Goal: Task Accomplishment & Management: Manage account settings

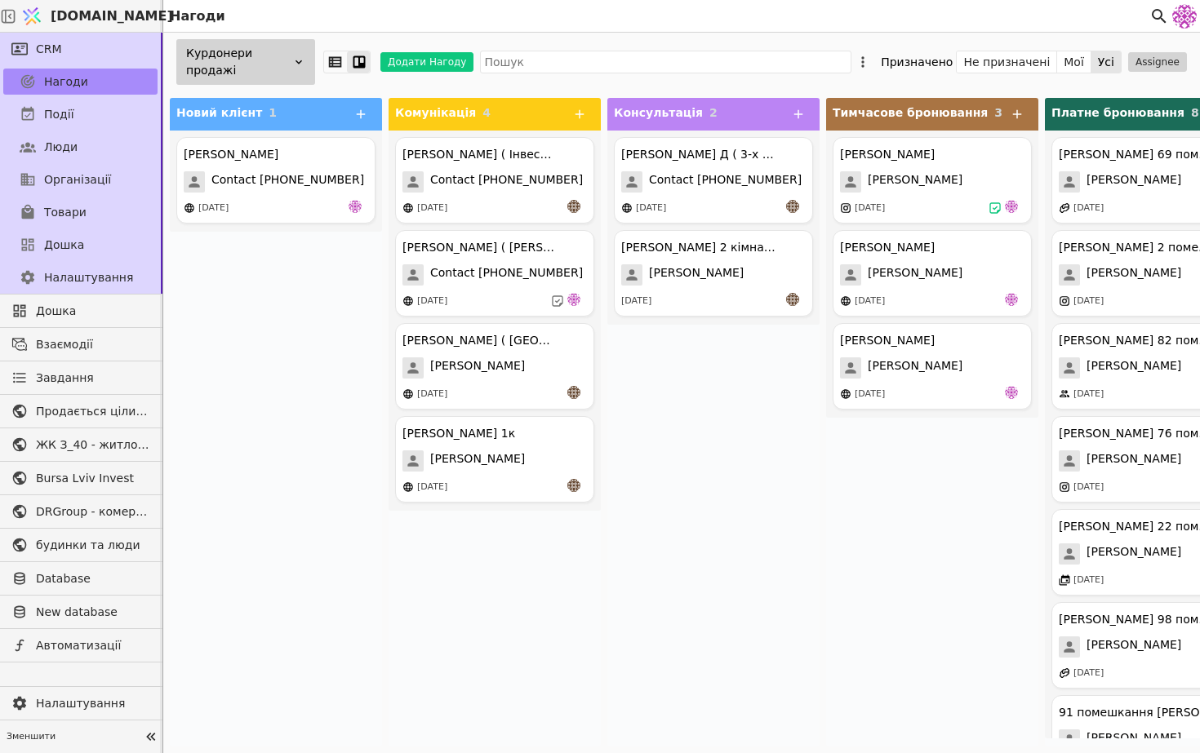
scroll to position [115, 0]
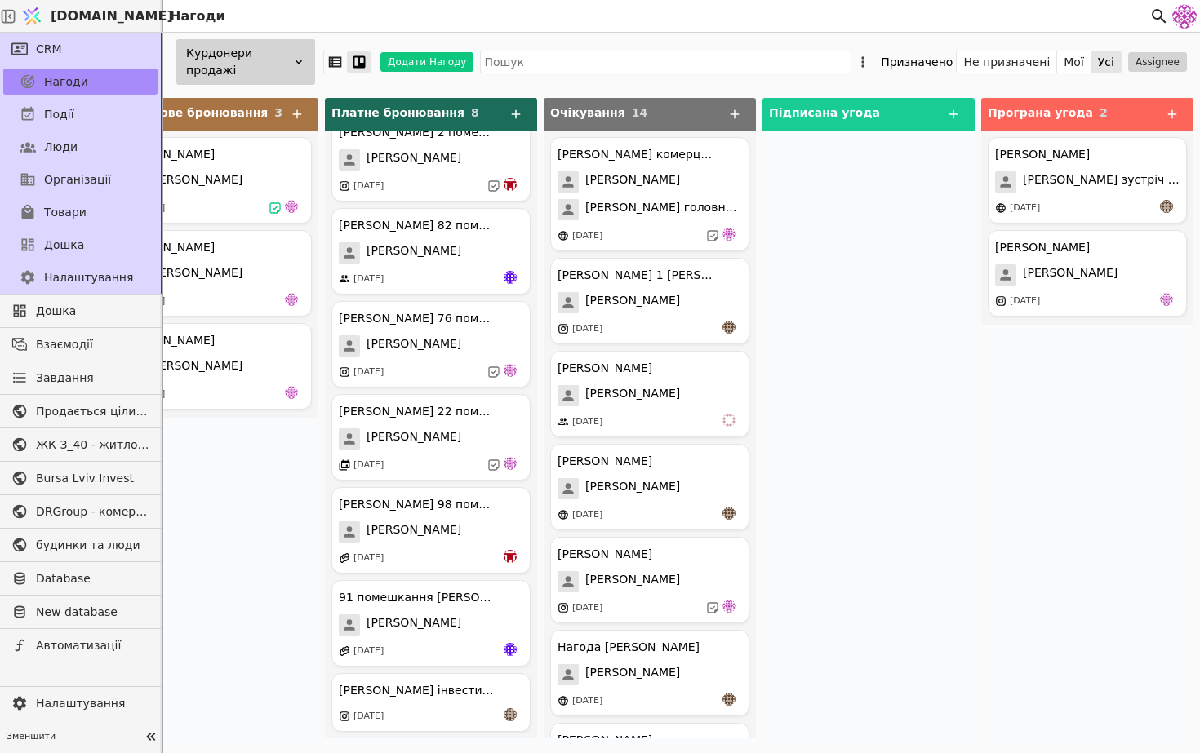
click at [255, 52] on div "Курдонери продажі" at bounding box center [245, 62] width 139 height 46
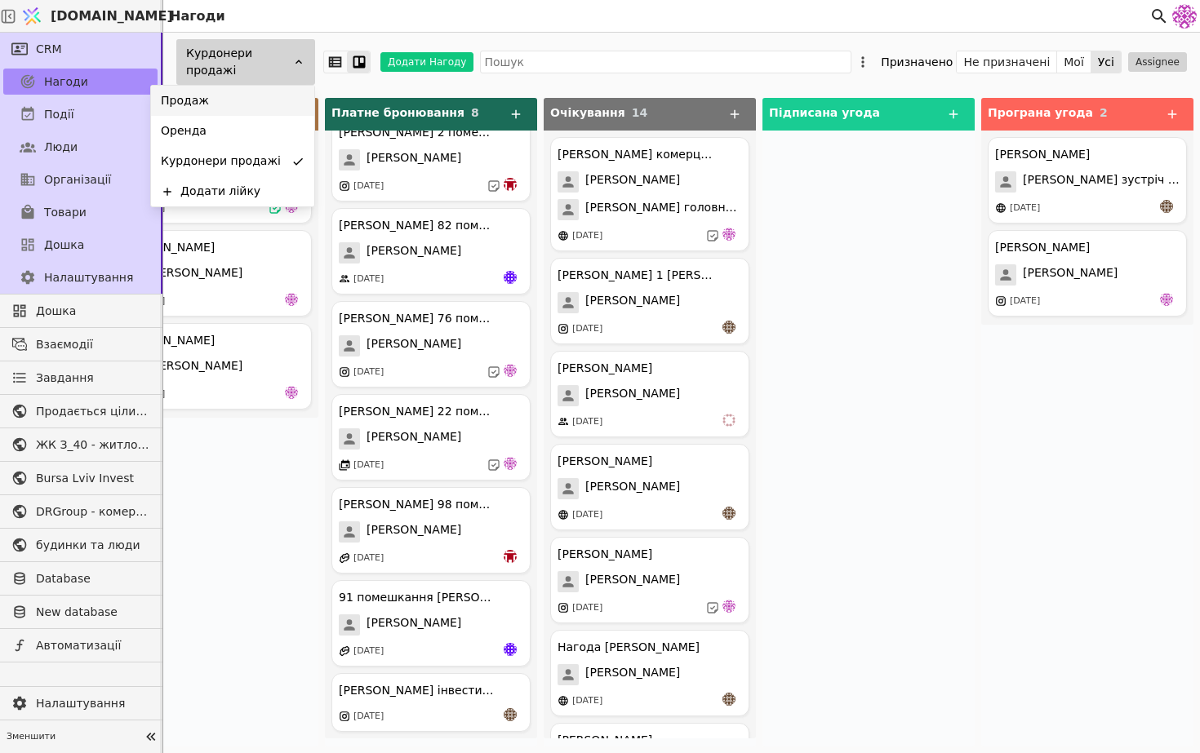
click at [250, 108] on div "Продаж" at bounding box center [232, 101] width 163 height 30
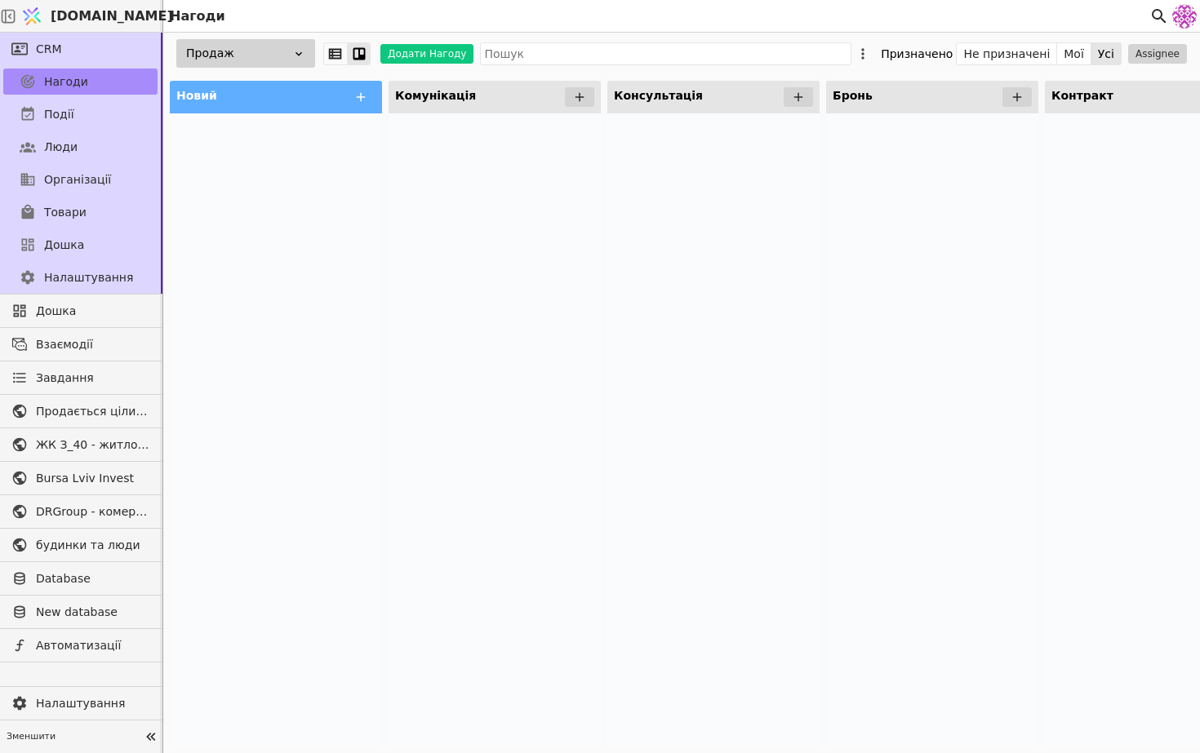
click at [263, 65] on div "Продаж" at bounding box center [245, 53] width 139 height 29
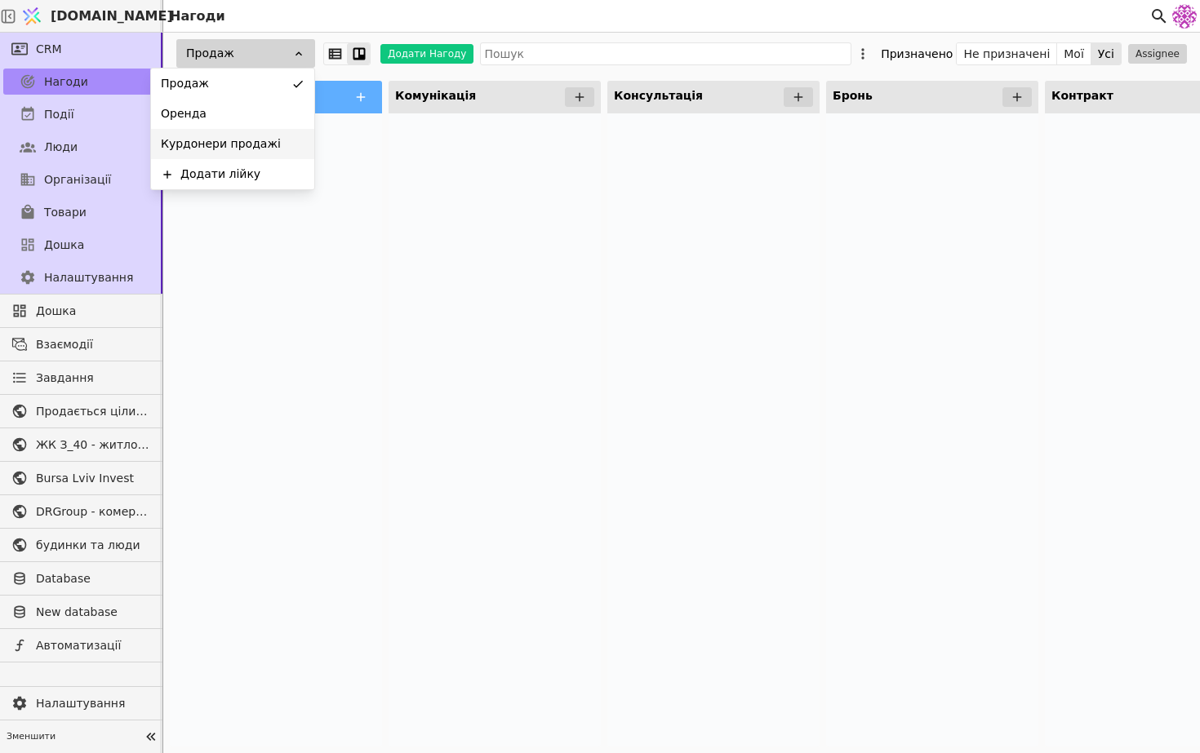
click at [260, 142] on span "Курдонери продажі" at bounding box center [221, 143] width 120 height 17
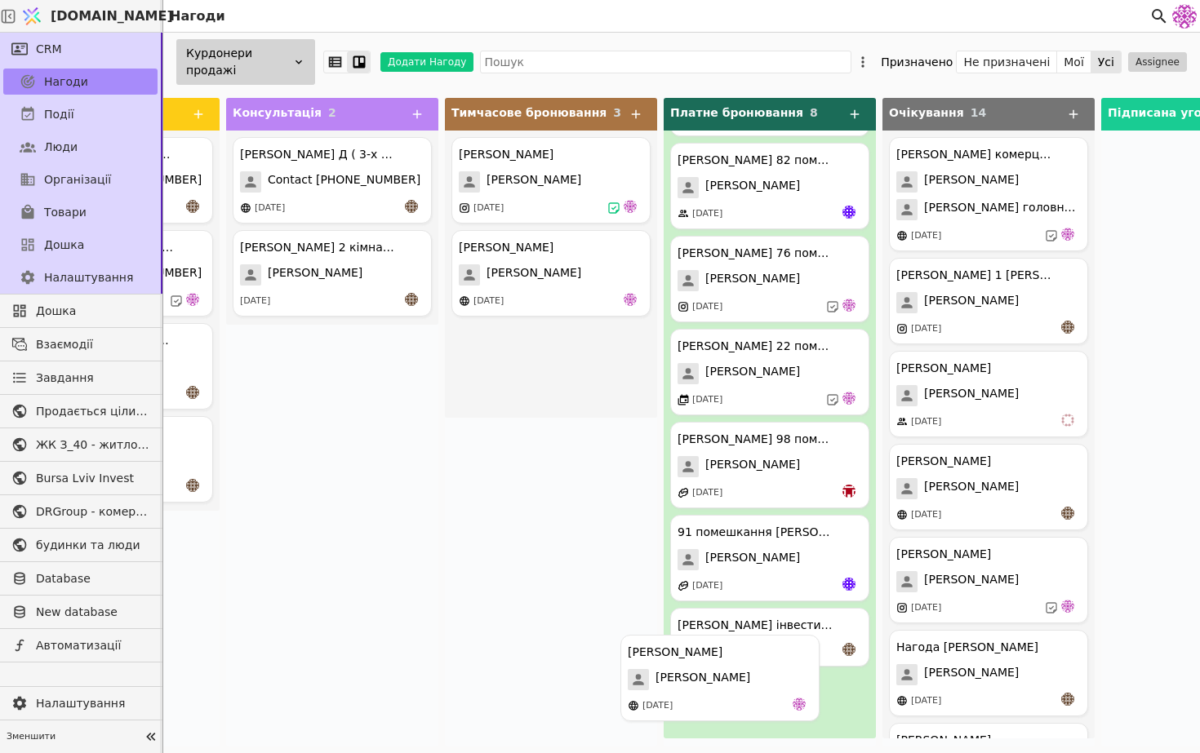
scroll to position [180, 0]
drag, startPoint x: 557, startPoint y: 365, endPoint x: 730, endPoint y: 697, distance: 374.6
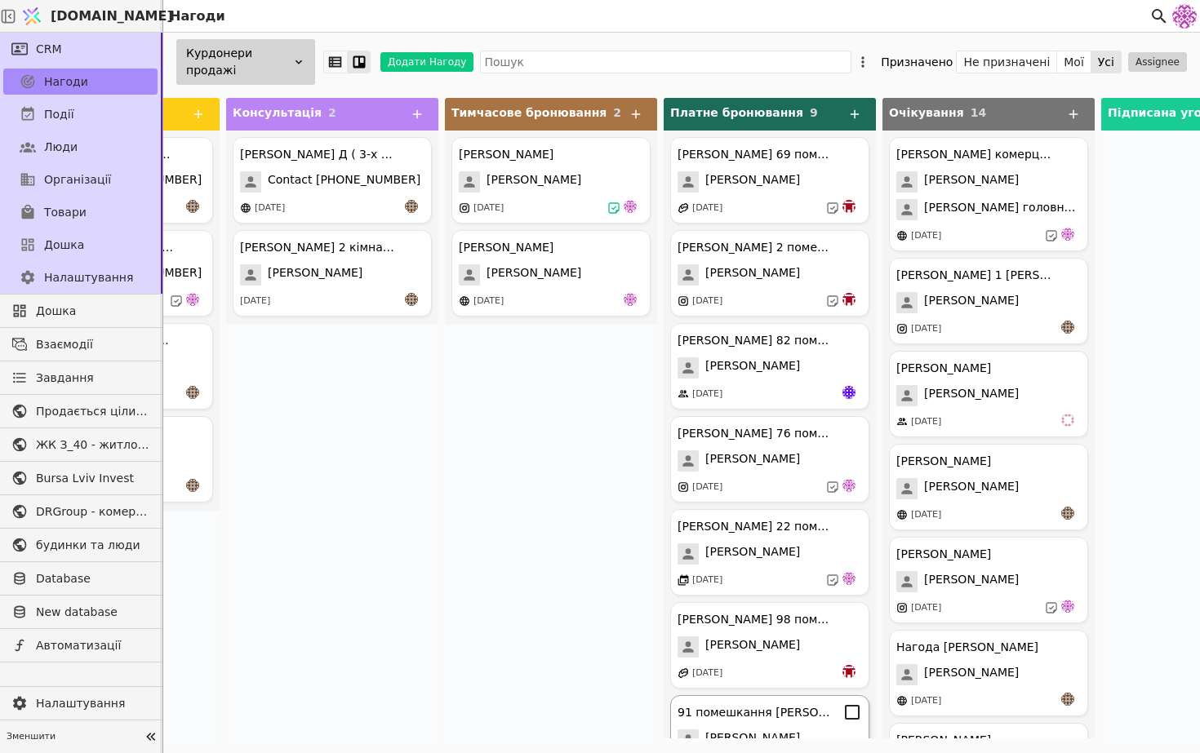
scroll to position [208, 0]
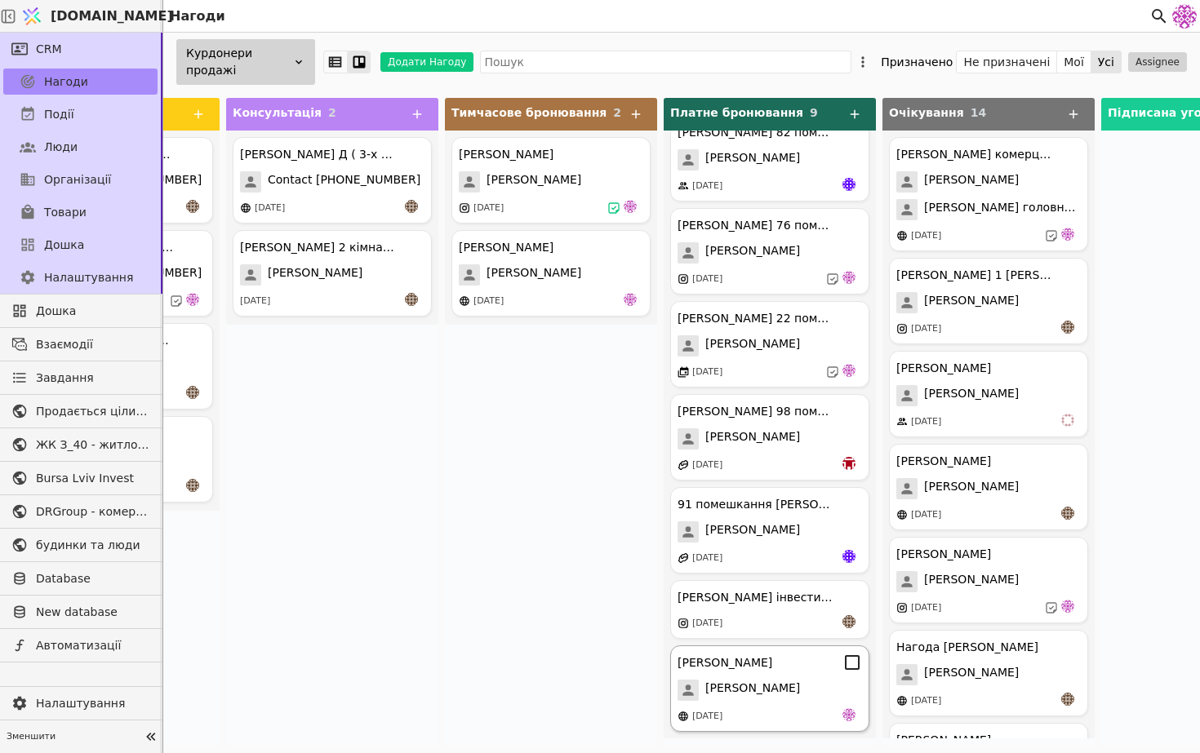
click at [782, 693] on div "[PERSON_NAME]" at bounding box center [769, 690] width 184 height 21
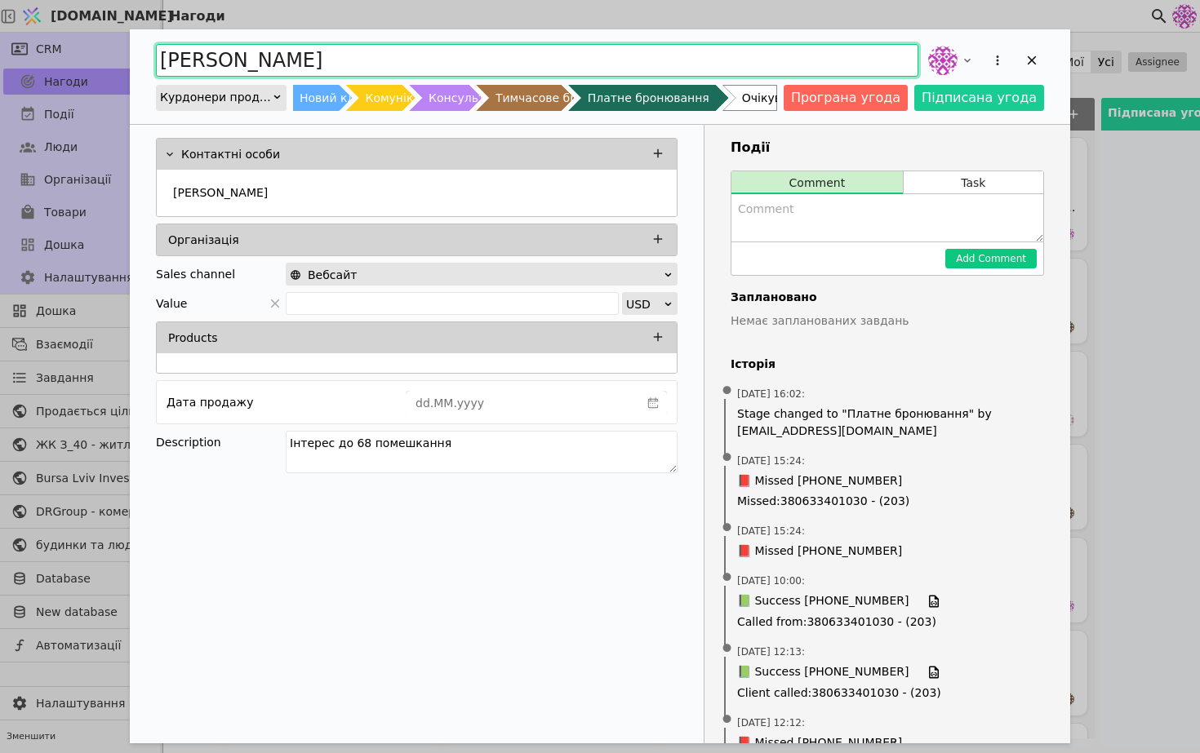
click at [357, 62] on input "[PERSON_NAME]" at bounding box center [537, 60] width 762 height 33
type input "[PERSON_NAME]"
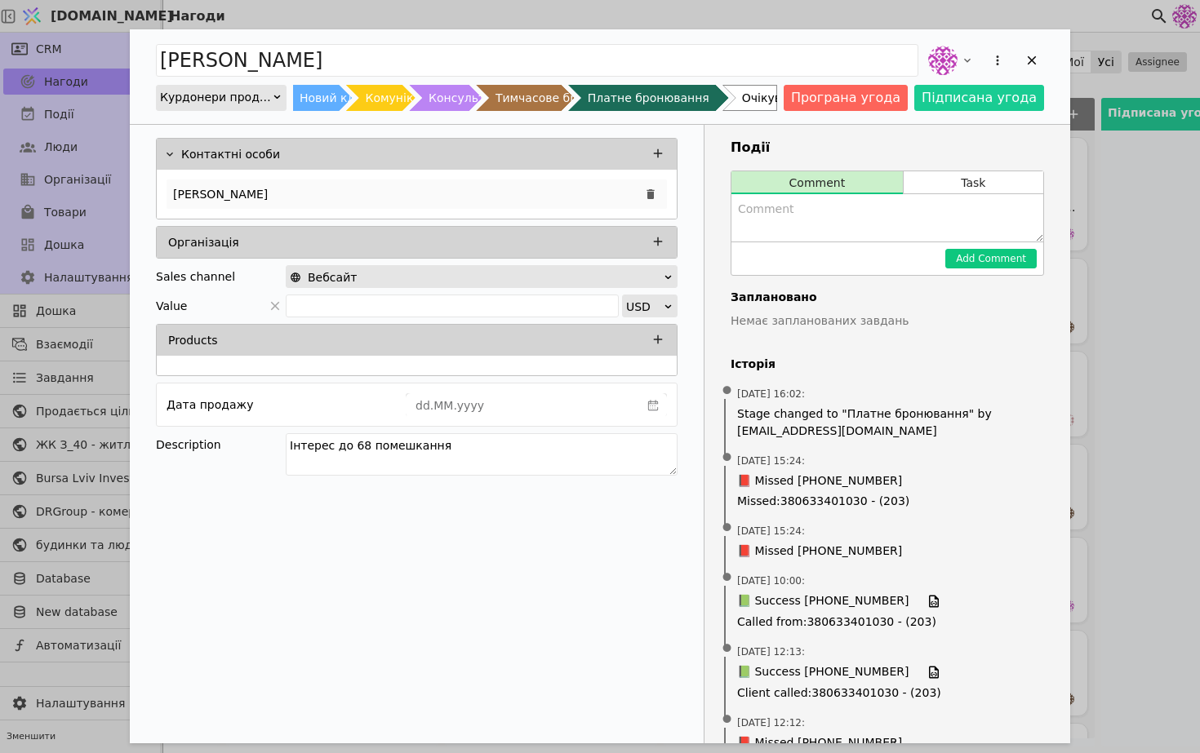
click at [321, 198] on div "[PERSON_NAME]" at bounding box center [417, 194] width 500 height 29
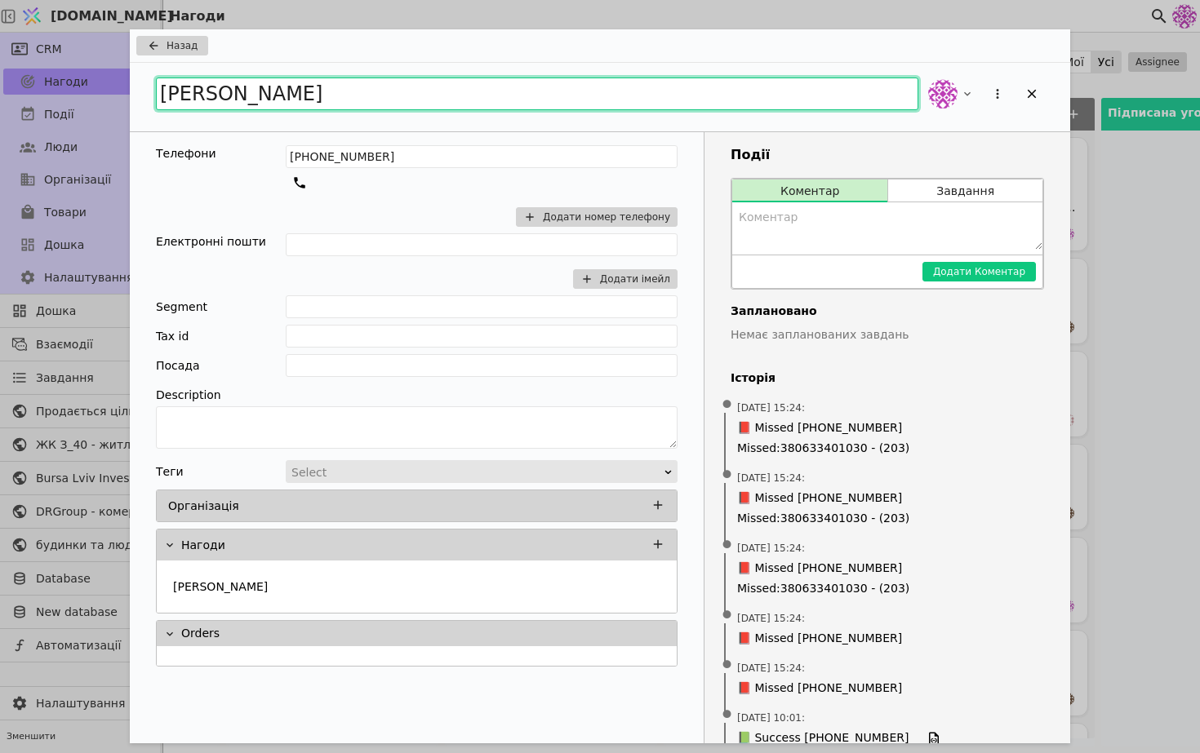
click at [326, 97] on input "[PERSON_NAME]" at bounding box center [537, 94] width 762 height 33
type input "[PERSON_NAME] 68 помешкання [PERSON_NAME]"
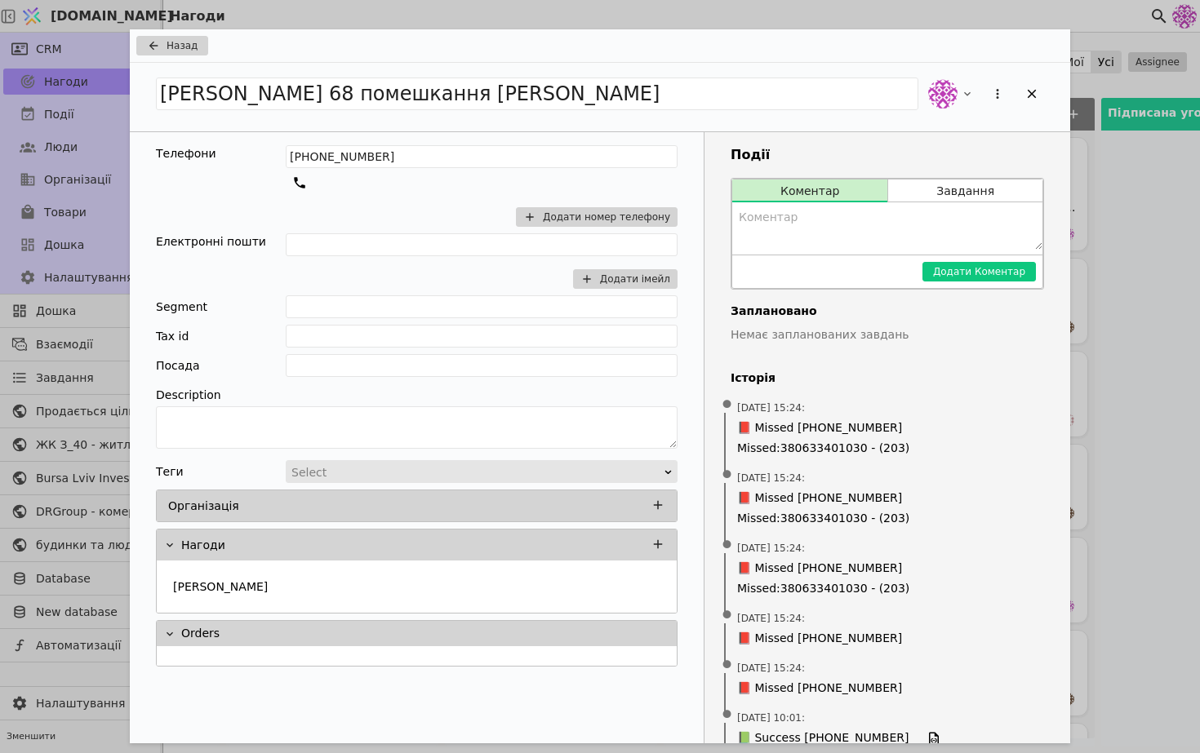
click at [704, 130] on div "[PERSON_NAME] 68 помешкання [PERSON_NAME]" at bounding box center [600, 97] width 940 height 69
click at [196, 50] on button "Назад" at bounding box center [172, 46] width 72 height 20
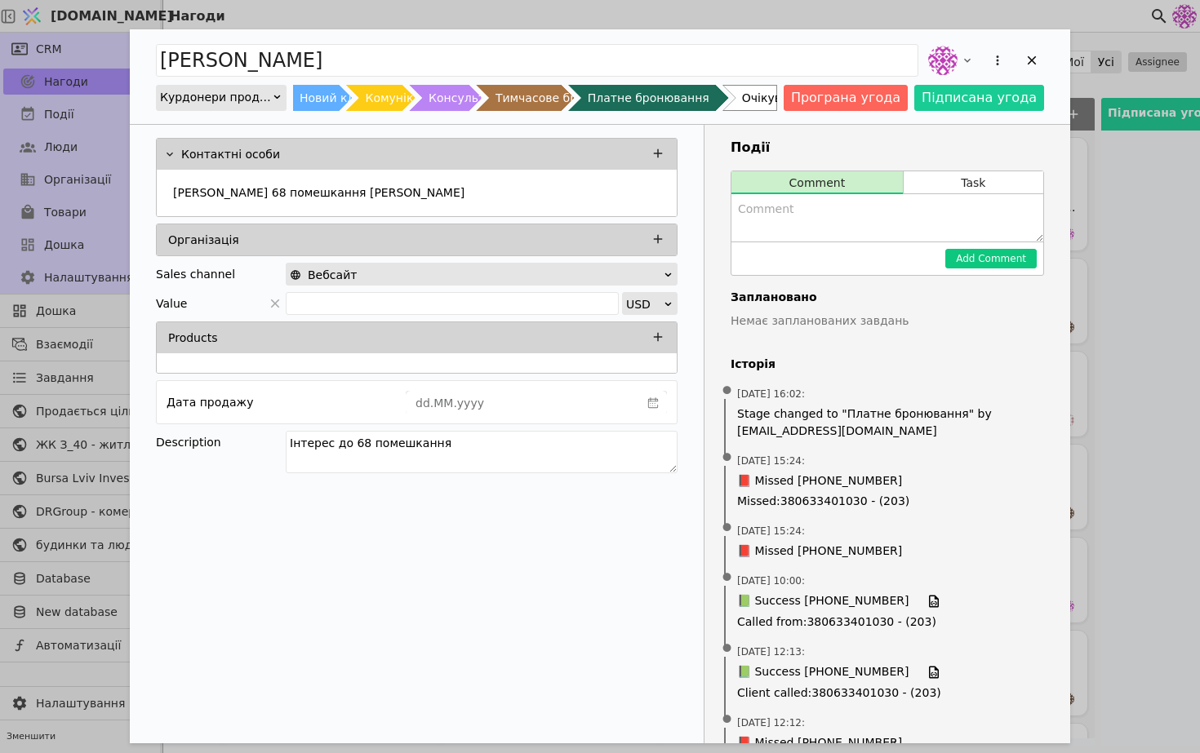
drag, startPoint x: 477, startPoint y: 442, endPoint x: 182, endPoint y: 435, distance: 295.6
click at [182, 436] on div "Description Інтерес до 68 помешкання" at bounding box center [417, 454] width 522 height 47
click at [590, 460] on textarea "68 помешкання платне бронювання, безвітсокове розтермінування" at bounding box center [482, 452] width 392 height 42
click at [526, 443] on textarea "68 помешкання платне бронювання, безвітсокове розтермінування" at bounding box center [482, 452] width 392 height 42
type textarea "68 помешкання платне бронювання, безвітсокове розтермінування"
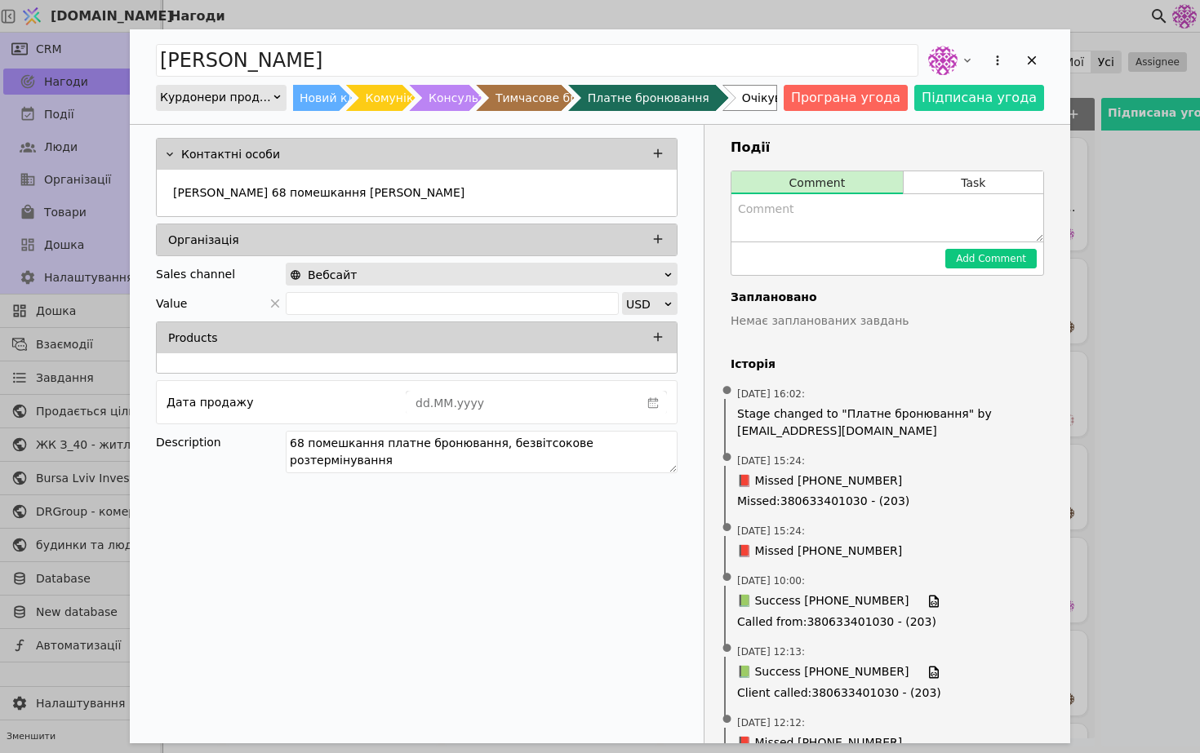
click at [1018, 64] on div "Add Opportunity" at bounding box center [984, 60] width 119 height 36
click at [1036, 64] on icon "Add Opportunity" at bounding box center [1031, 60] width 15 height 15
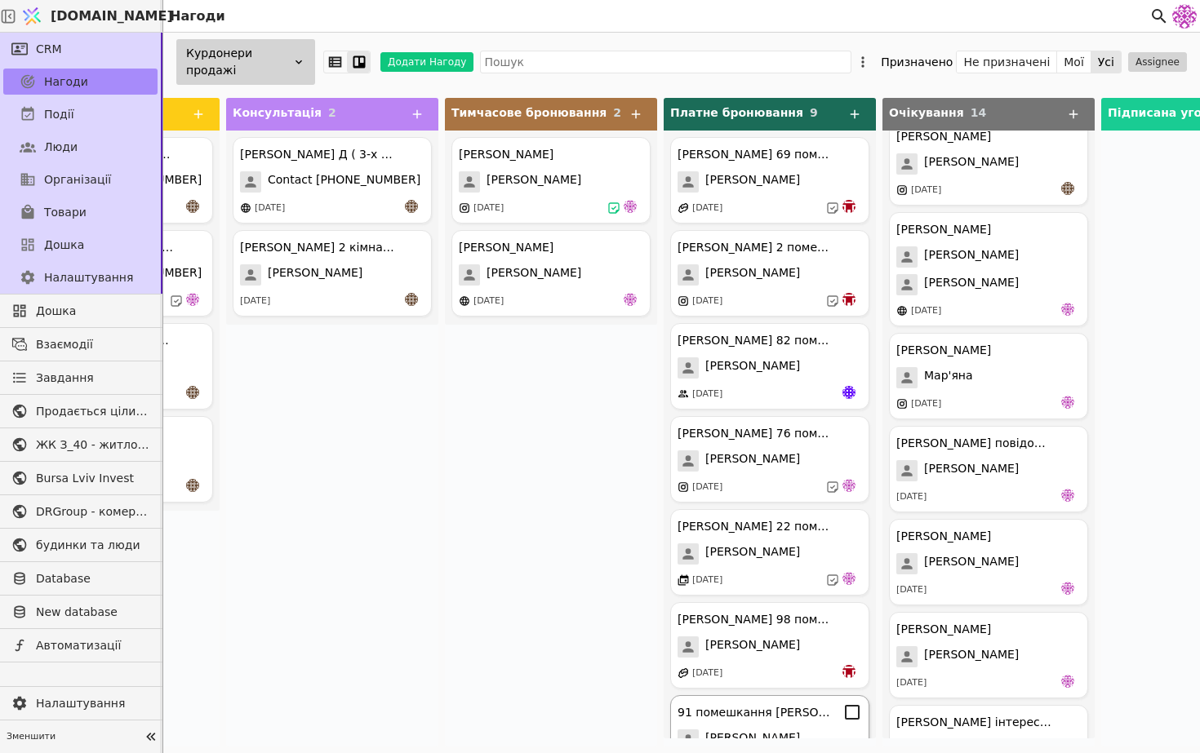
scroll to position [208, 0]
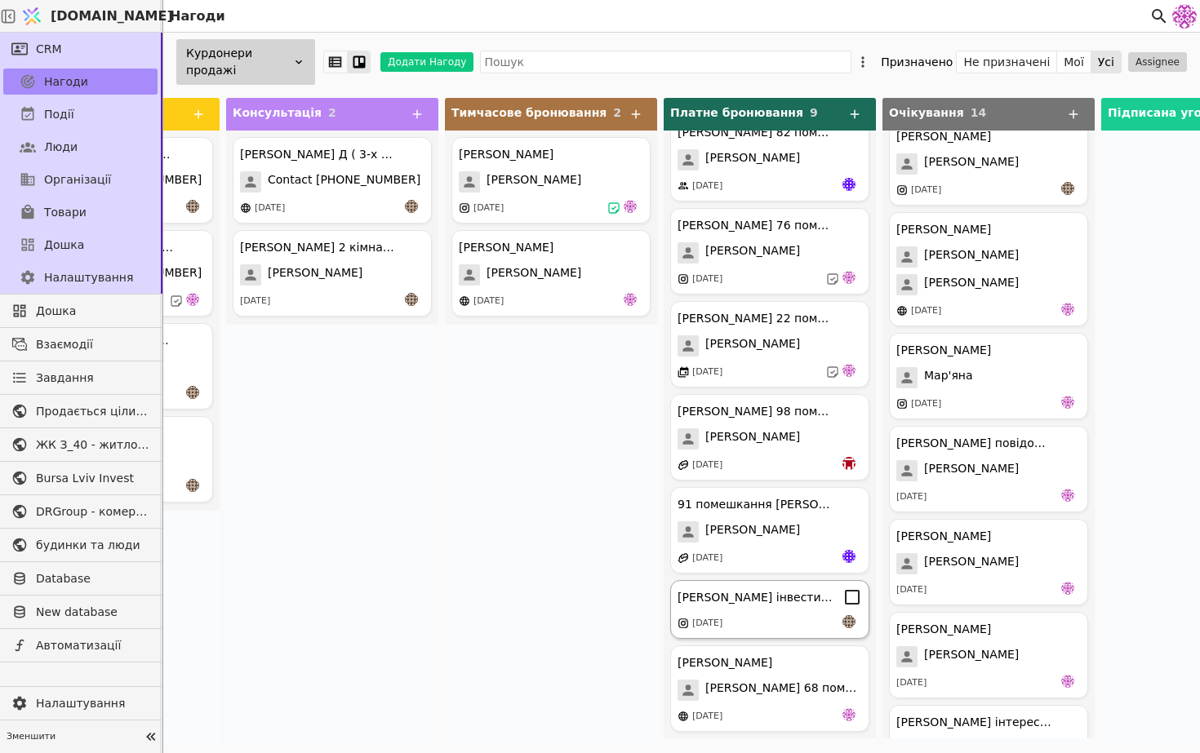
click at [779, 623] on div "[DATE]" at bounding box center [769, 623] width 184 height 16
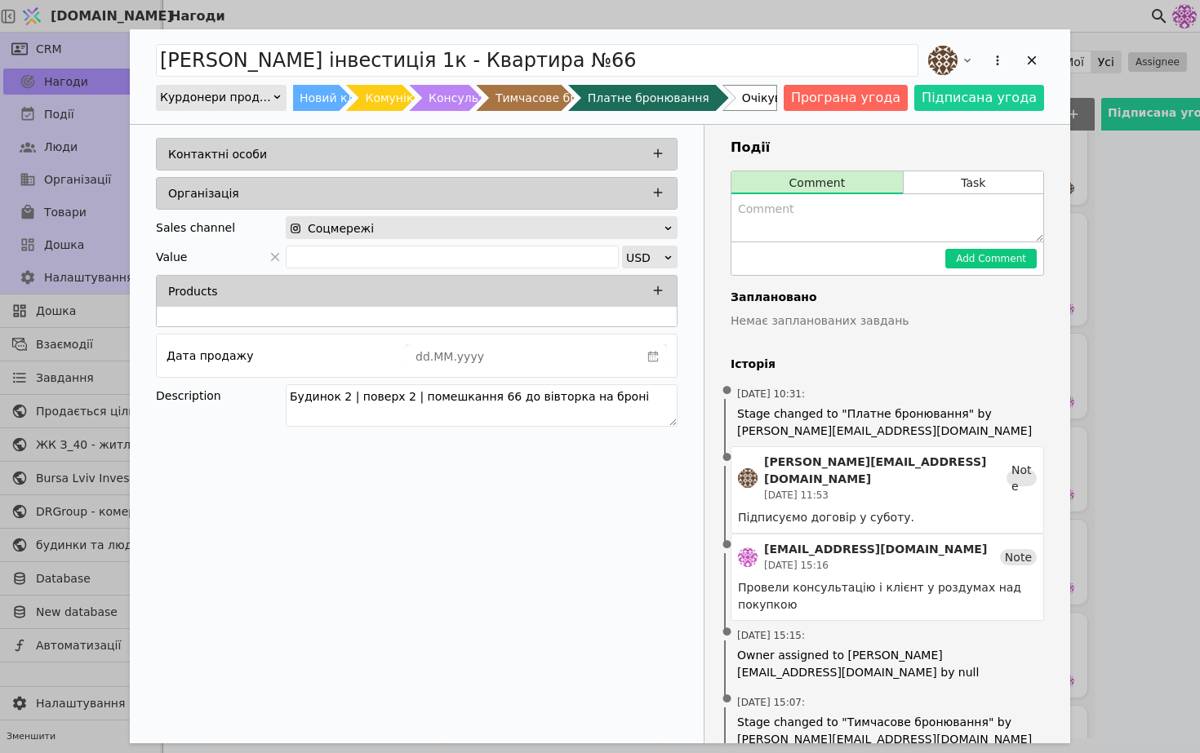
click at [259, 150] on div "Контактні особи" at bounding box center [421, 154] width 507 height 23
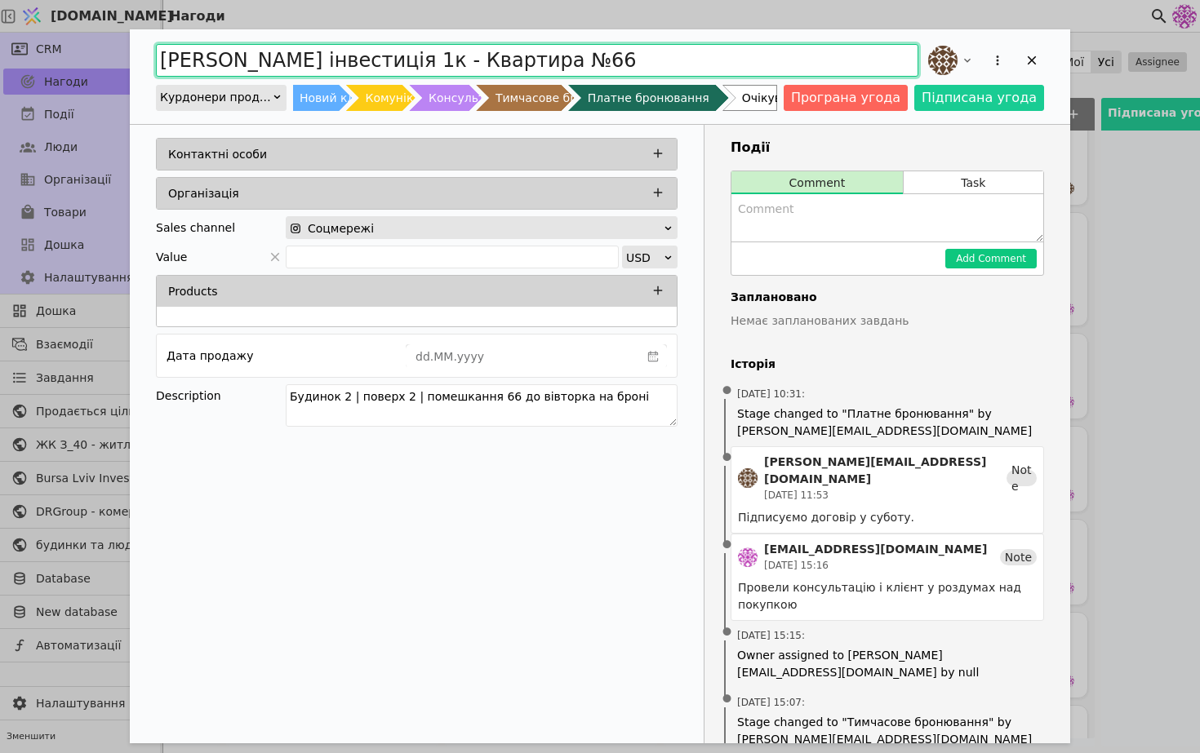
click at [205, 60] on input "[PERSON_NAME] інвестиція 1к - Квартира №66" at bounding box center [537, 60] width 762 height 33
drag, startPoint x: 505, startPoint y: 64, endPoint x: 291, endPoint y: 62, distance: 214.7
click at [291, 62] on input "[PERSON_NAME] інвестиція 1к - Квартира №66" at bounding box center [537, 60] width 762 height 33
click at [431, 65] on input "[PERSON_NAME] помешкання 66" at bounding box center [537, 60] width 762 height 33
type input "[PERSON_NAME] помешкання 66 Курдонери"
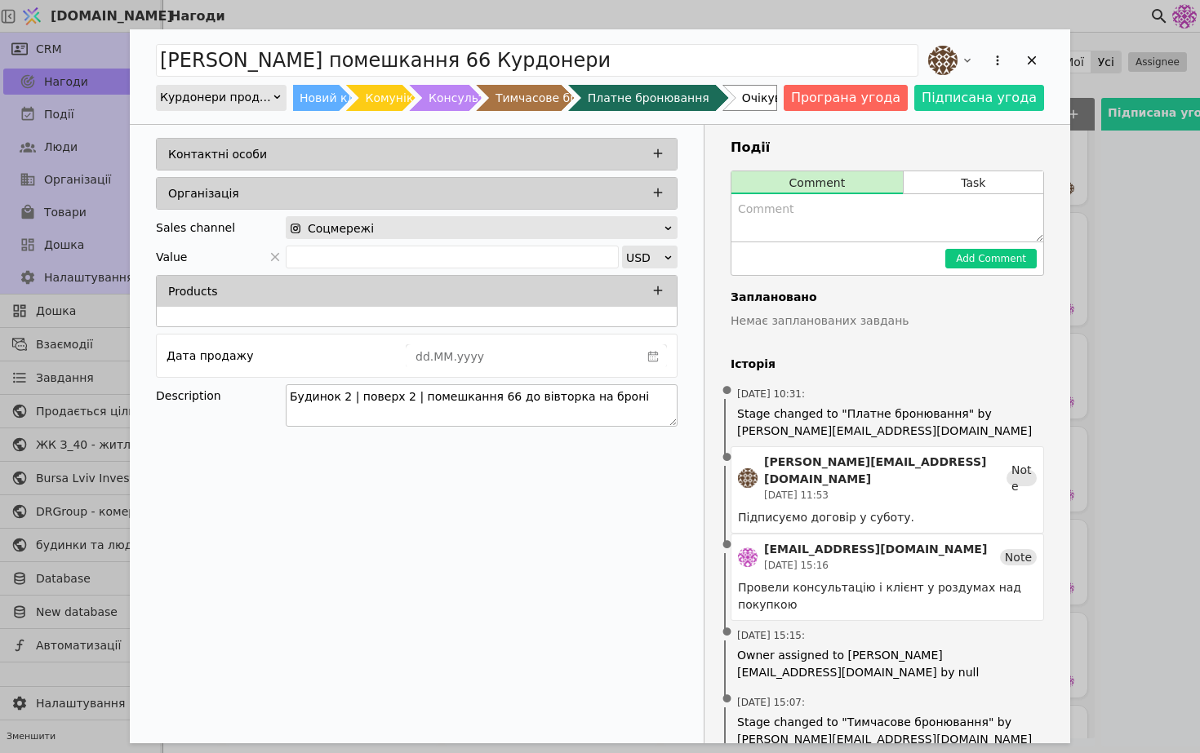
drag, startPoint x: 629, startPoint y: 400, endPoint x: 503, endPoint y: 388, distance: 127.1
click at [503, 388] on textarea "Будинок 2 | поверх 2 | помешкання 66 до вівторка на броні" at bounding box center [482, 405] width 392 height 42
type textarea "Будинок 2 | поверх 2 | помешкання 66 квадратний в подарунок"
click at [334, 434] on div "Контактні особи Організація Sales channel Соцмережі Value USD Products Дата про…" at bounding box center [417, 285] width 574 height 320
click at [556, 154] on div "Контактні особи" at bounding box center [421, 154] width 507 height 23
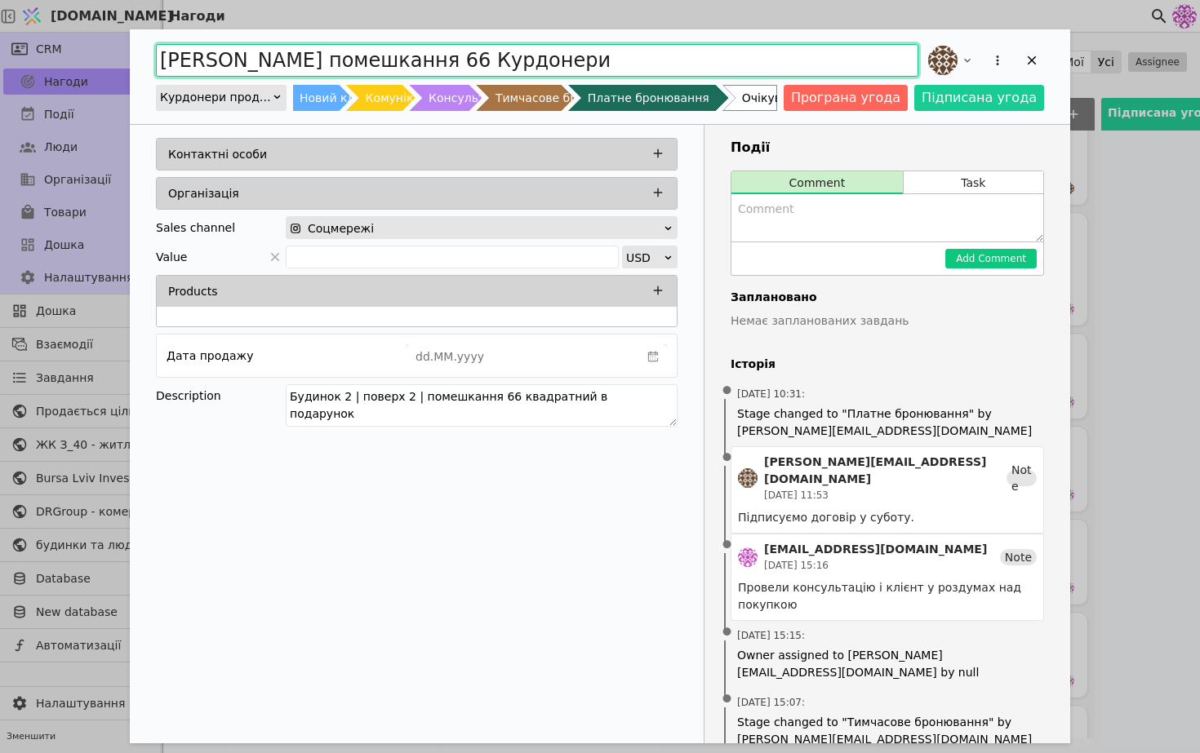
drag, startPoint x: 280, startPoint y: 66, endPoint x: 158, endPoint y: 67, distance: 121.6
click at [158, 67] on input "[PERSON_NAME] помешкання 66 Курдонери" at bounding box center [537, 60] width 762 height 33
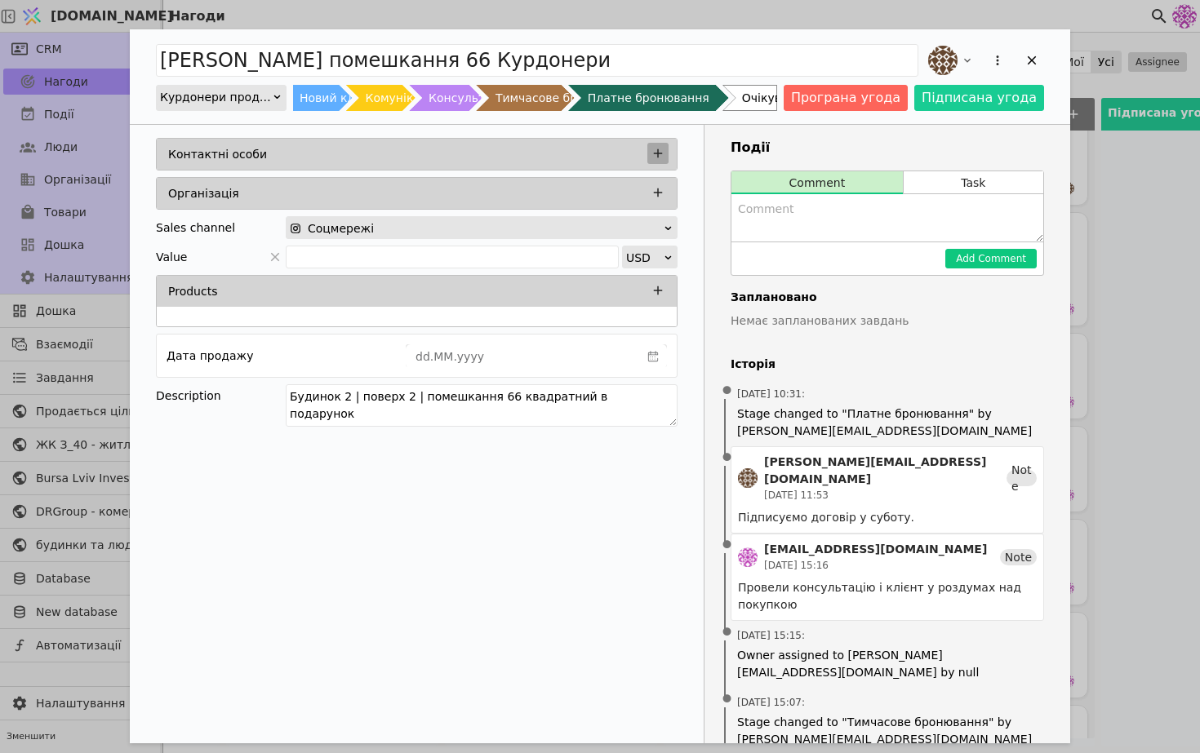
click at [655, 155] on icon "Add Opportunity" at bounding box center [658, 153] width 15 height 15
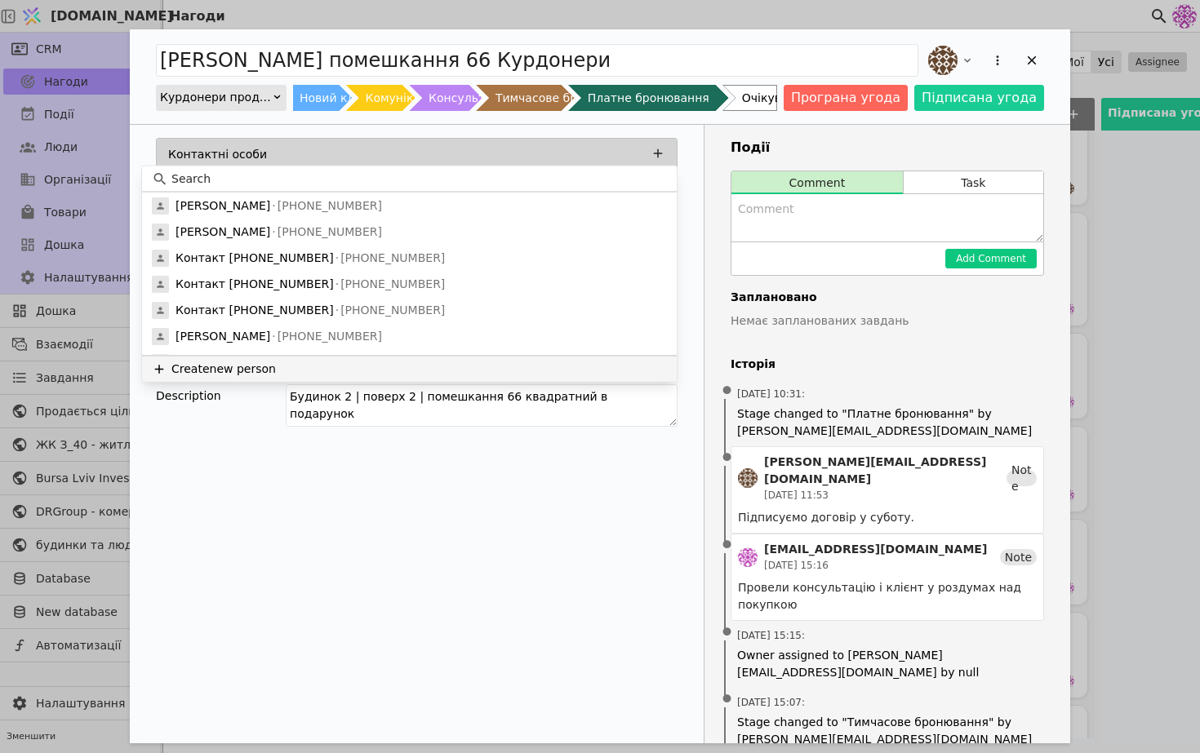
click at [348, 378] on button "Create new person" at bounding box center [409, 369] width 535 height 26
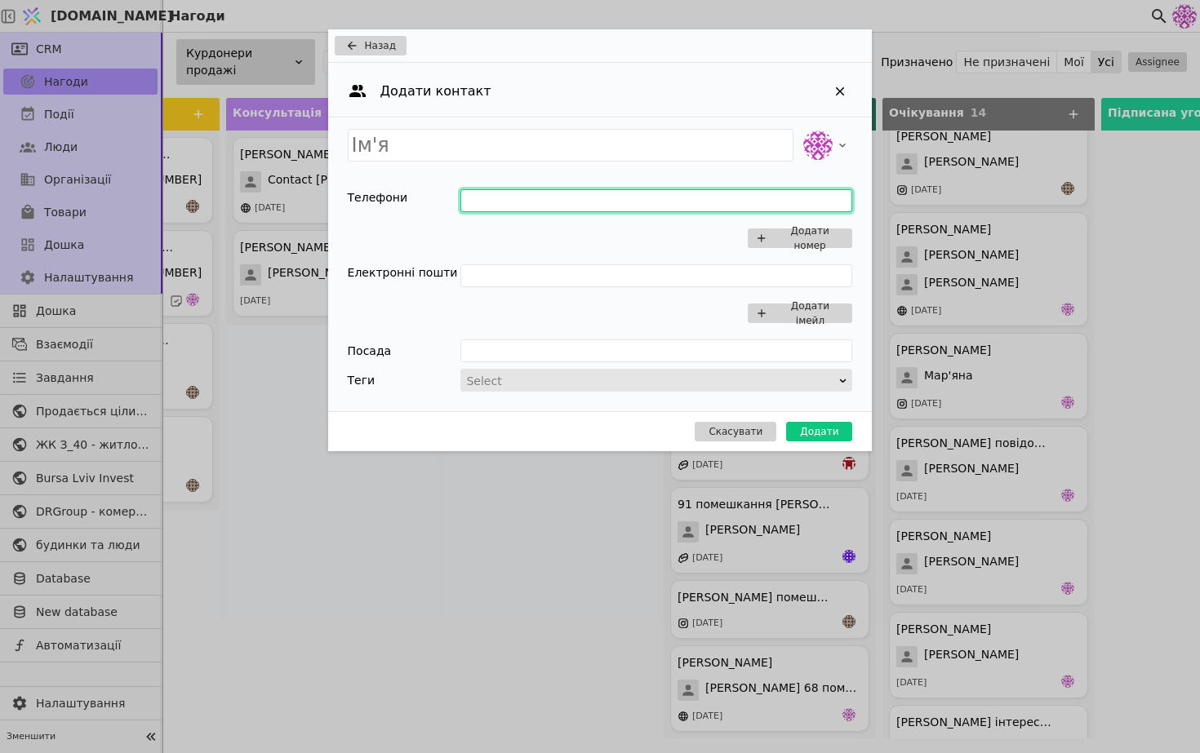
click at [545, 211] on input "Add Opportunity" at bounding box center [656, 200] width 392 height 23
paste input "[PERSON_NAME]"
type input "[PERSON_NAME]"
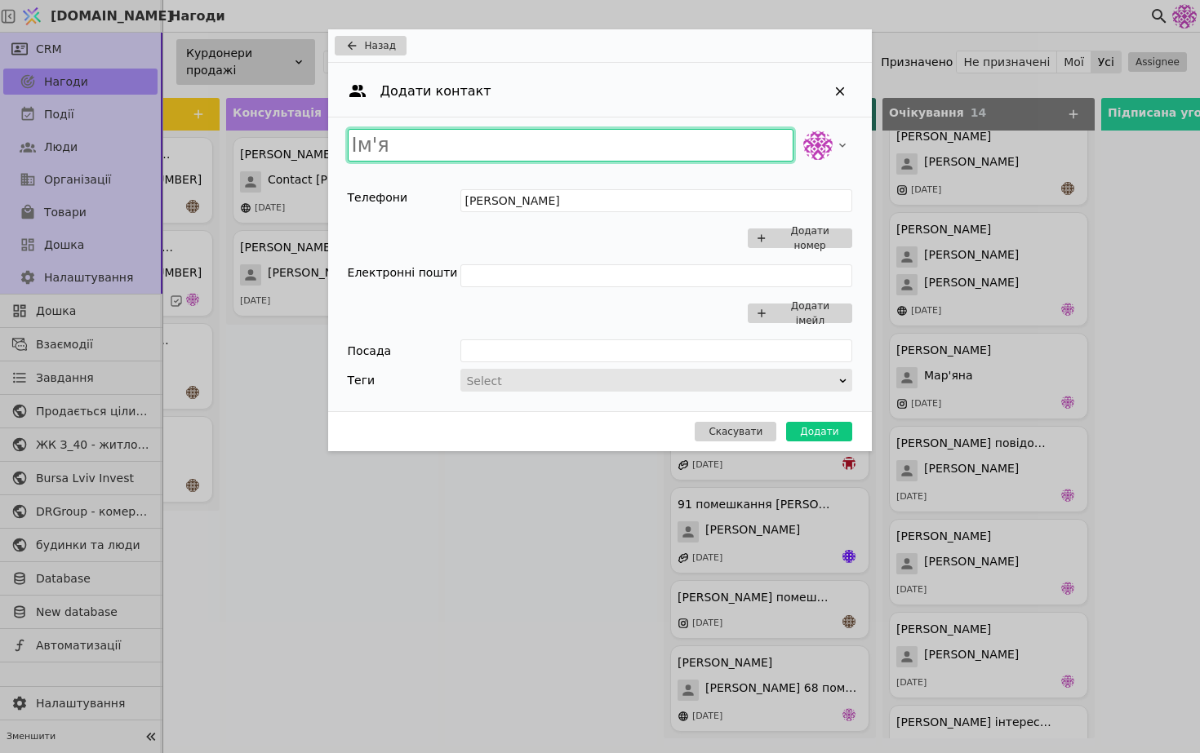
click at [525, 149] on input "Add Opportunity" at bounding box center [571, 145] width 446 height 33
paste input "[PERSON_NAME]"
type input "[PERSON_NAME]"
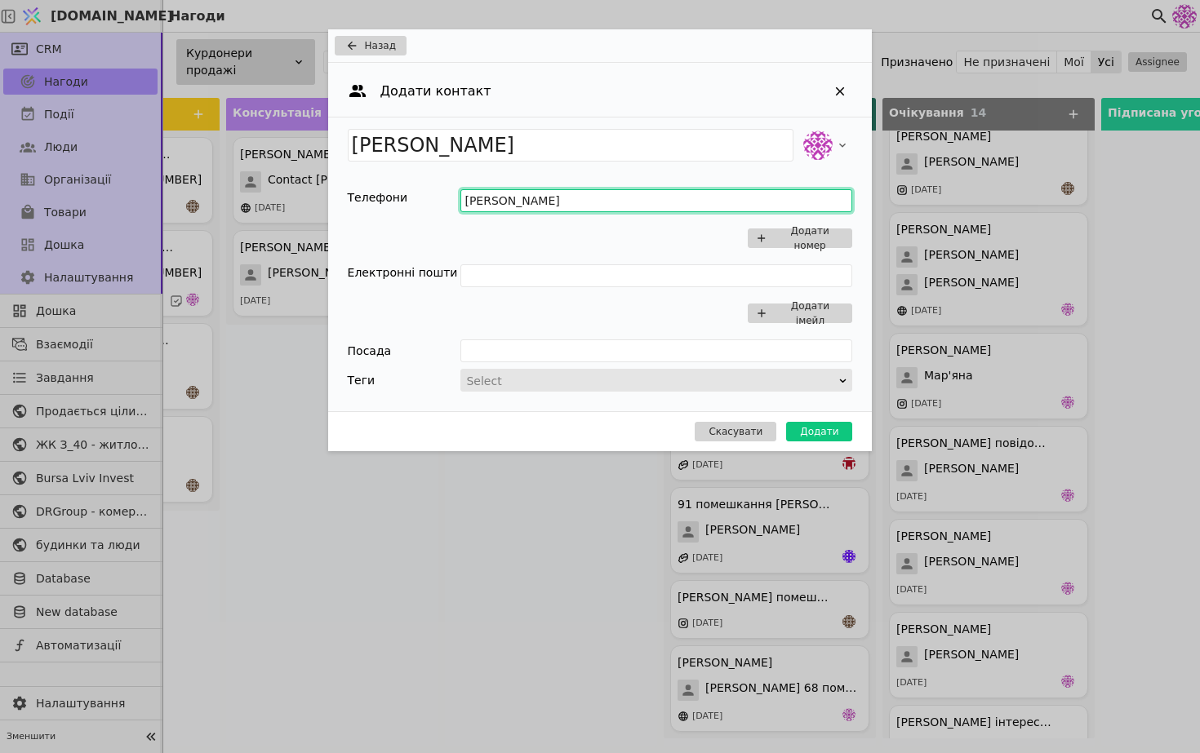
drag, startPoint x: 622, startPoint y: 197, endPoint x: 257, endPoint y: 197, distance: 364.8
click at [257, 197] on div "Назад Додати контакт [PERSON_NAME] Телефони [PERSON_NAME] Додати номер Електрон…" at bounding box center [600, 376] width 1200 height 753
paste input "0639382332"
type input "0639382332"
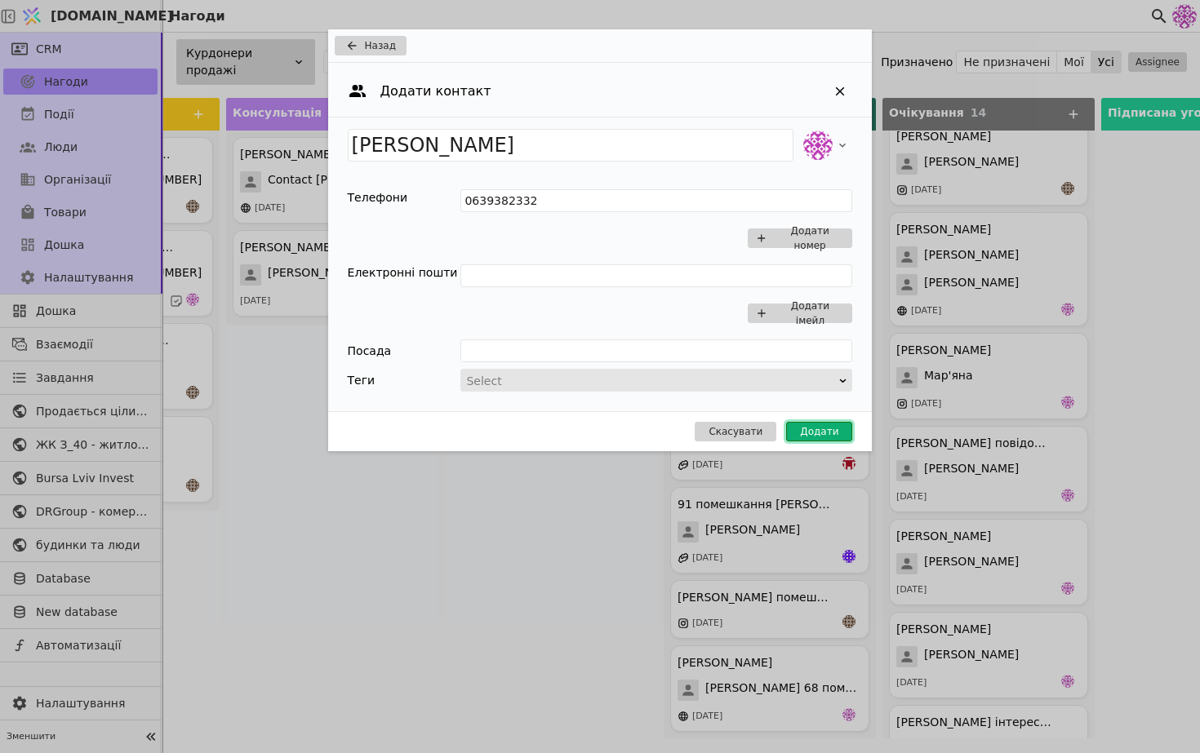
click at [817, 433] on button "Додати" at bounding box center [819, 432] width 66 height 20
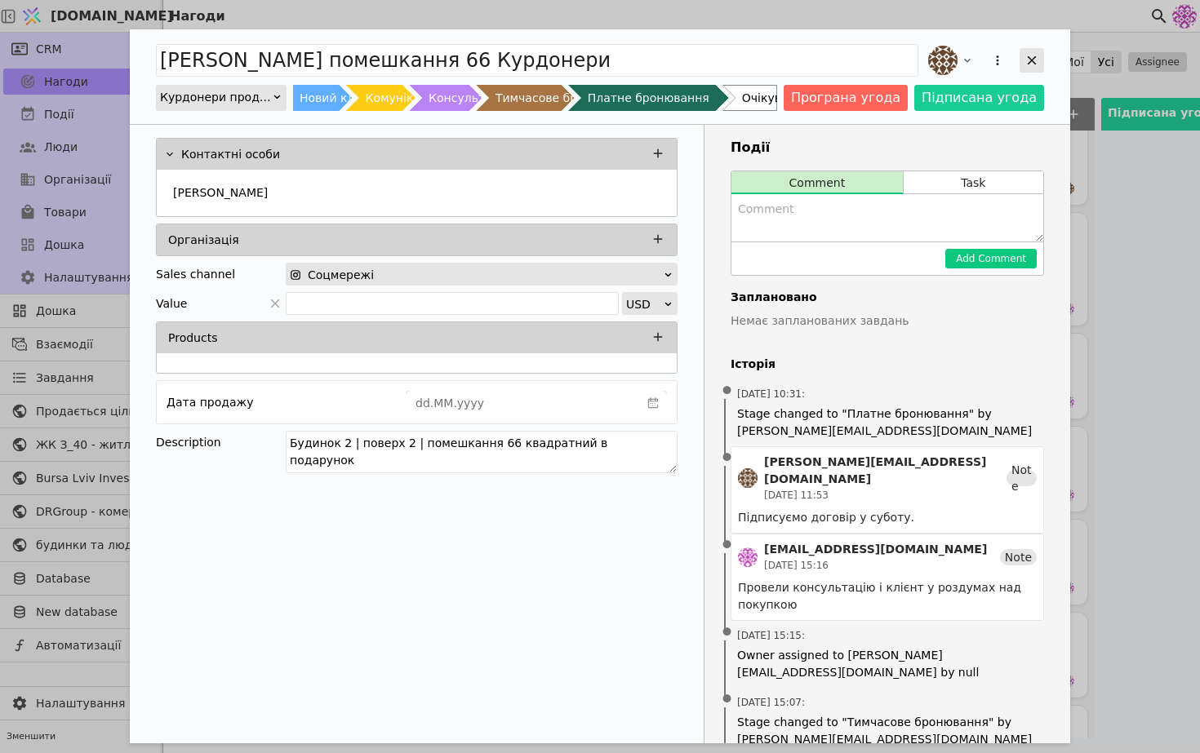
click at [1036, 60] on icon "Add Opportunity" at bounding box center [1031, 60] width 15 height 15
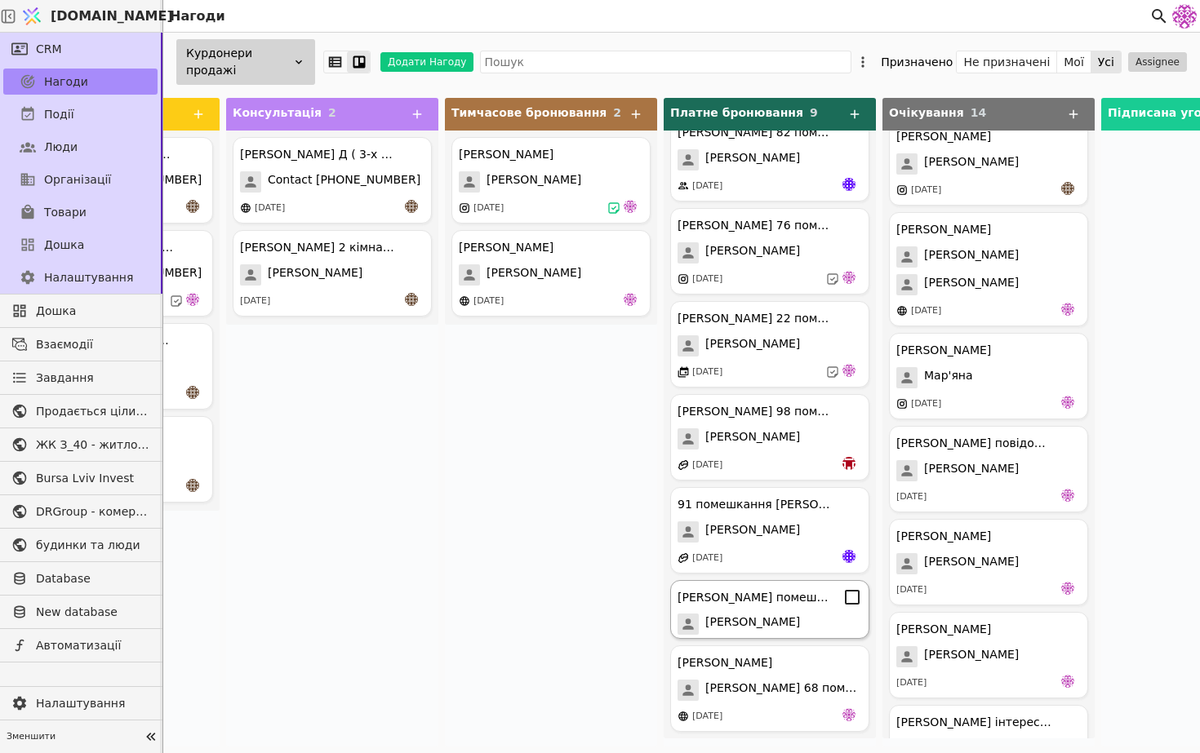
click at [749, 599] on div "[PERSON_NAME] помешкання 66 Курдонери" at bounding box center [754, 597] width 155 height 17
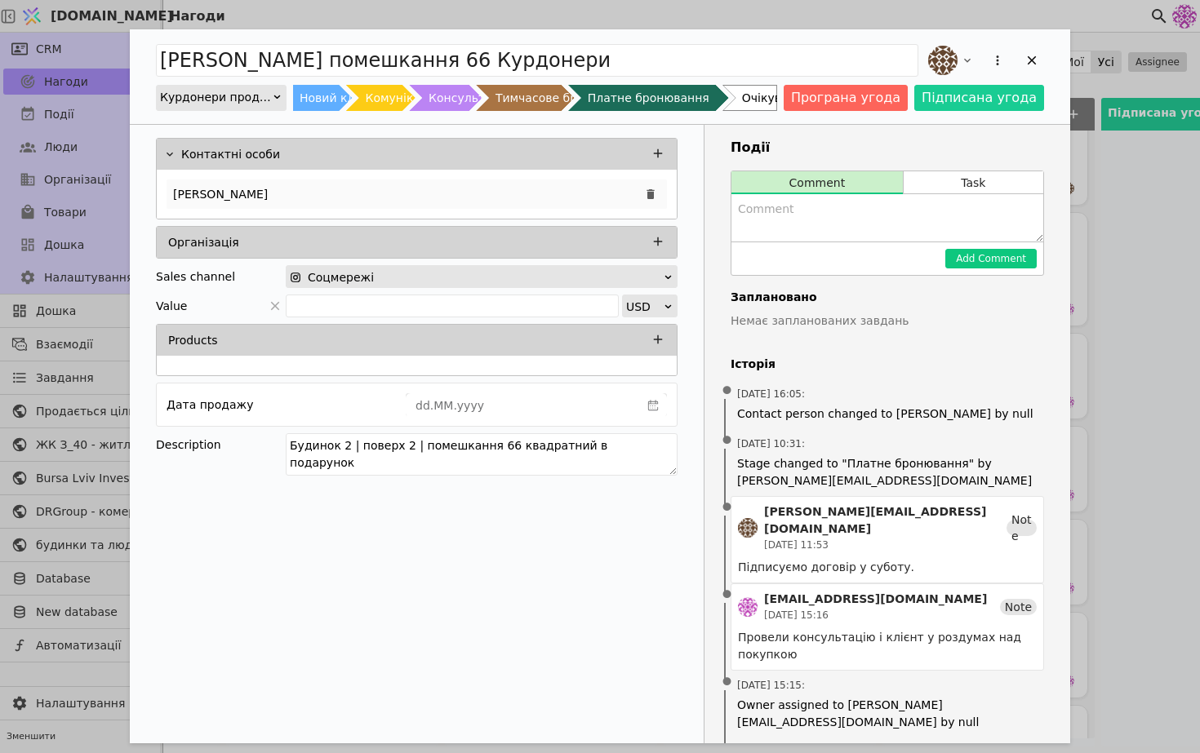
click at [439, 193] on div "[PERSON_NAME]" at bounding box center [417, 194] width 500 height 29
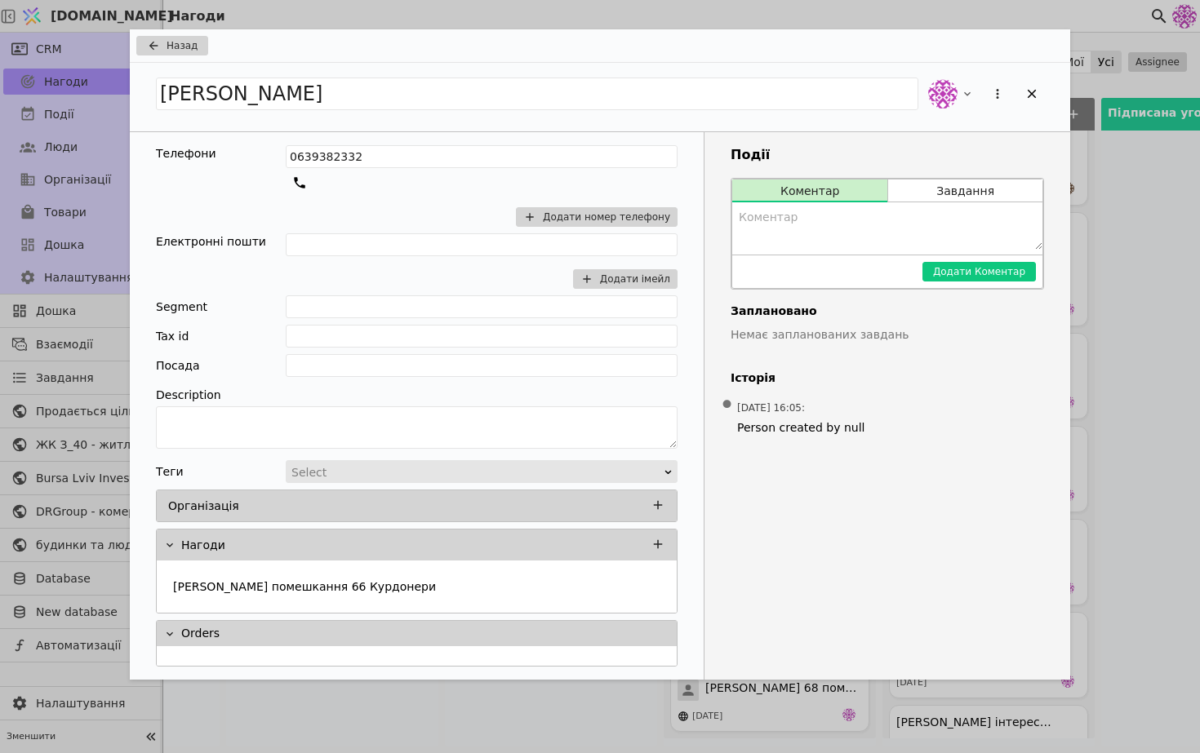
click at [1045, 88] on div "[PERSON_NAME]" at bounding box center [600, 97] width 940 height 69
click at [1032, 93] on icon "Add Opportunity" at bounding box center [1032, 94] width 9 height 9
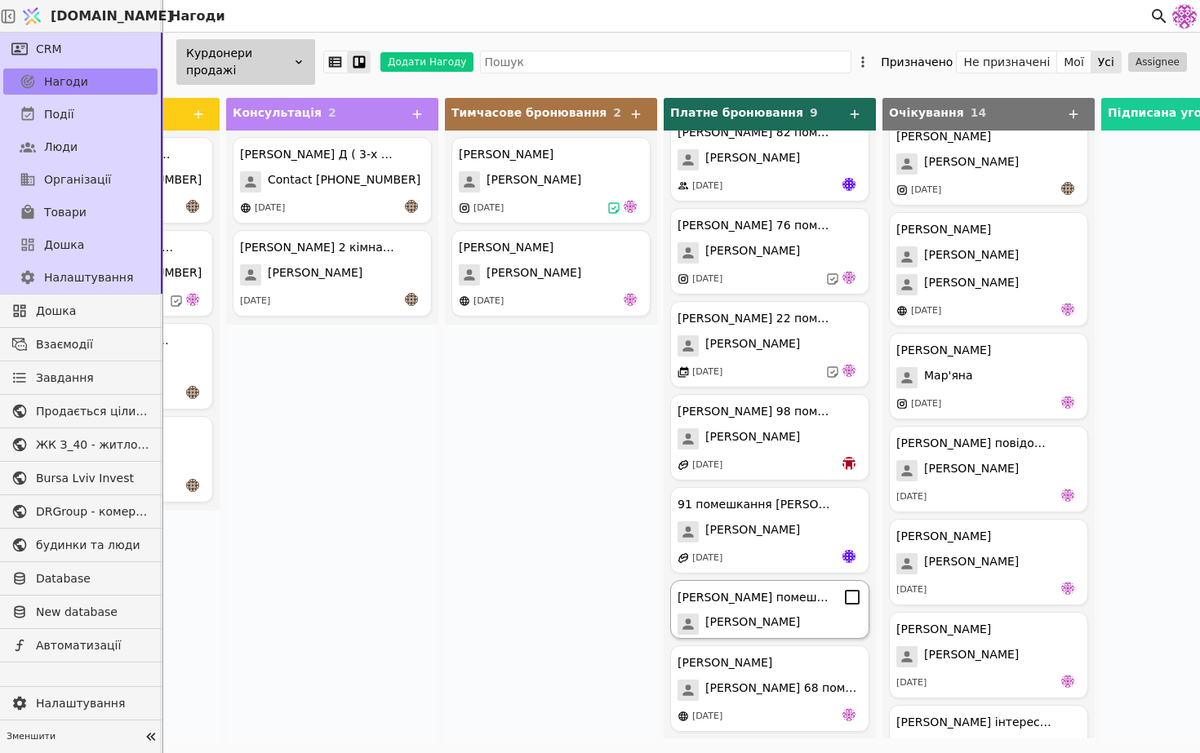
click at [757, 618] on span "[PERSON_NAME]" at bounding box center [752, 624] width 95 height 21
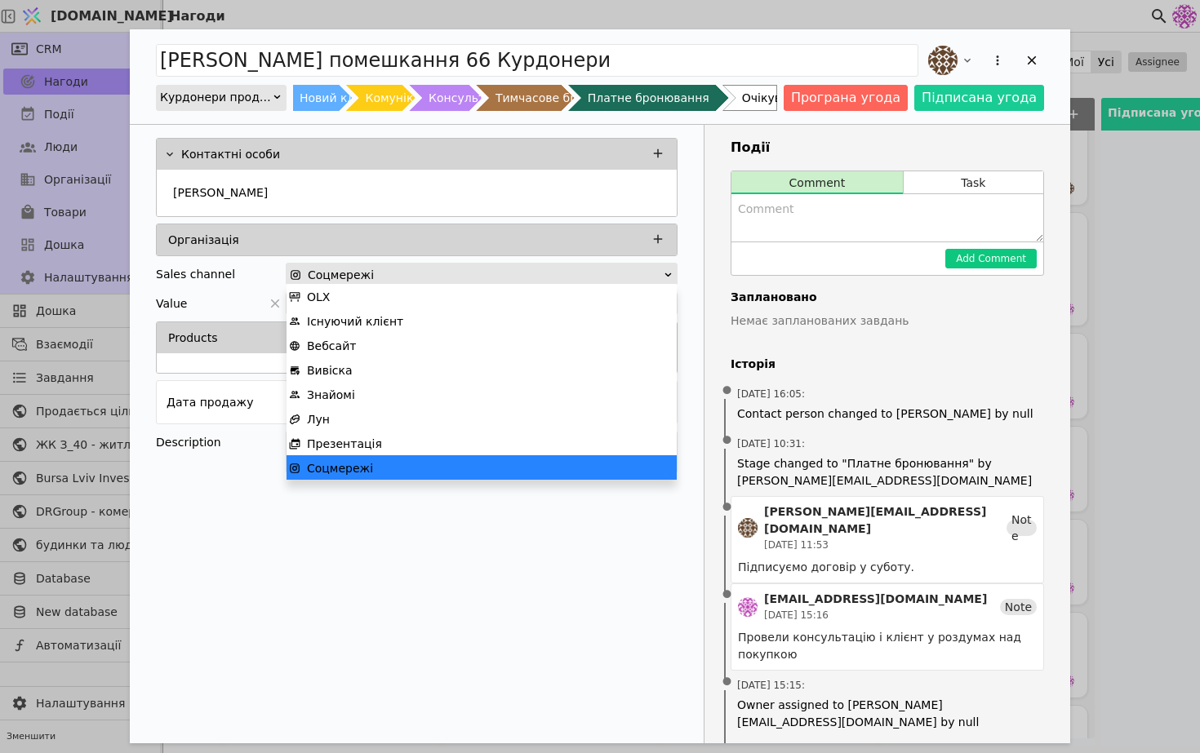
click at [520, 276] on div "Соцмережі" at bounding box center [476, 275] width 373 height 23
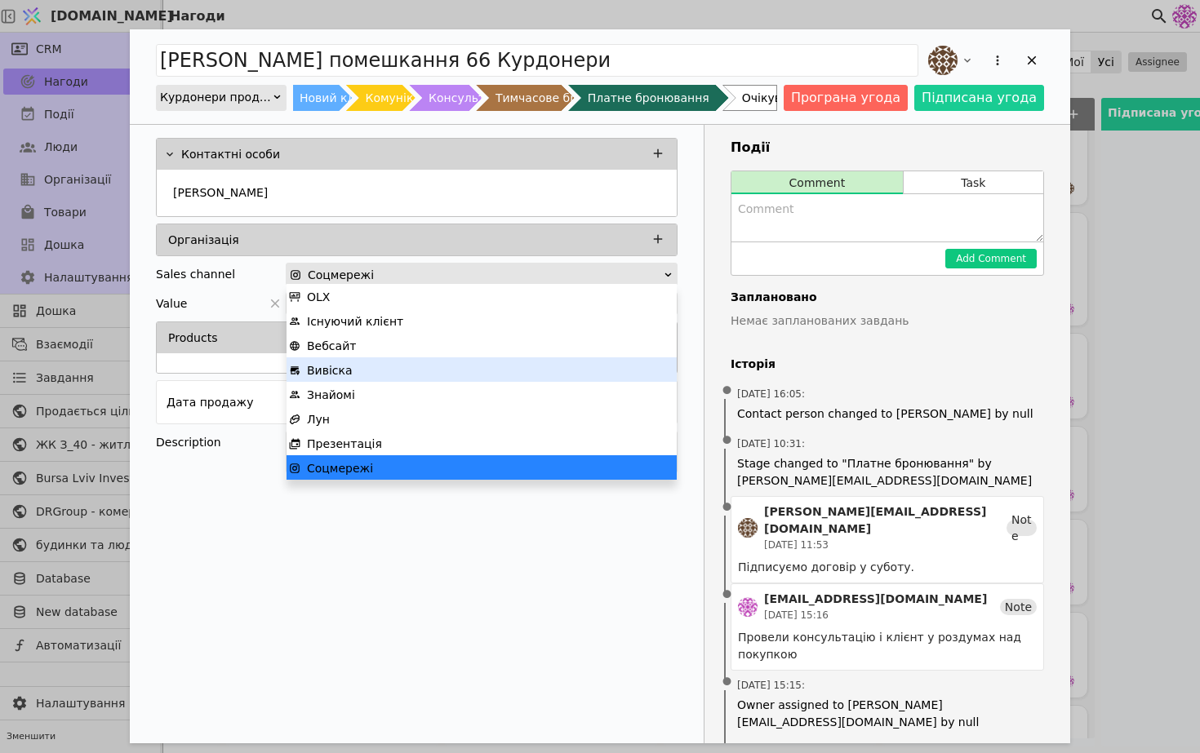
click at [383, 361] on div "Вивіска" at bounding box center [481, 370] width 385 height 24
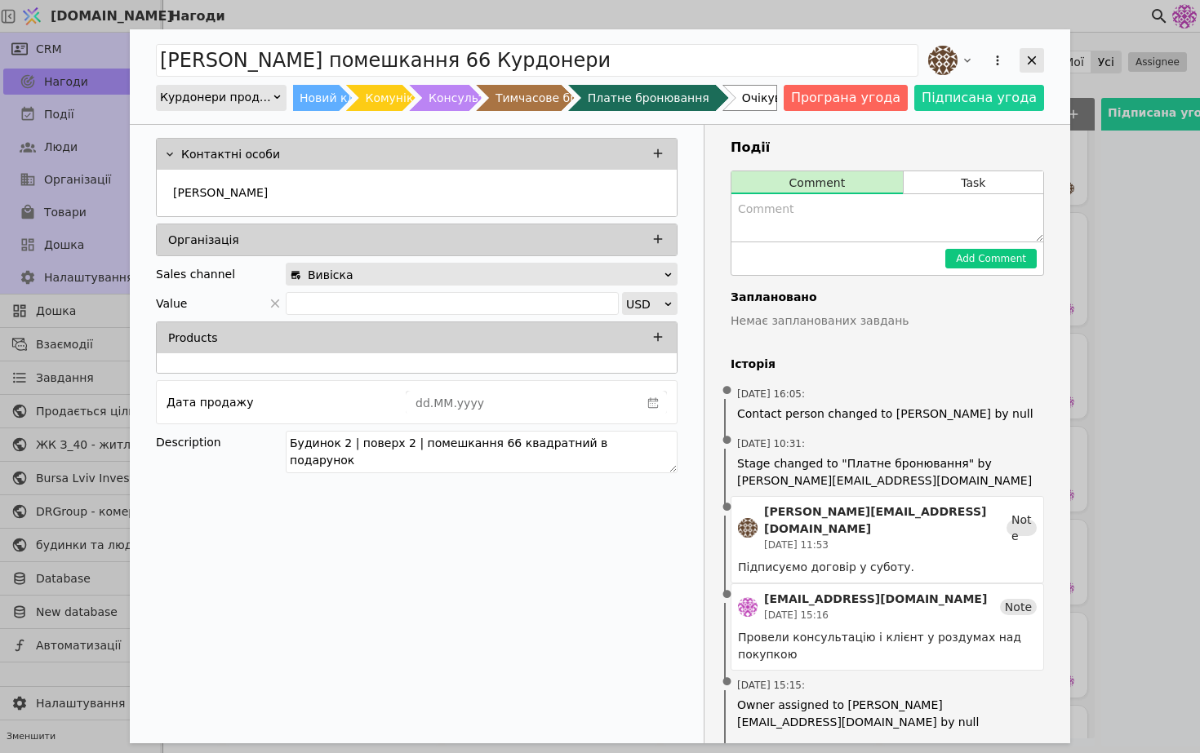
click at [1036, 69] on div "Add Opportunity" at bounding box center [1031, 60] width 24 height 24
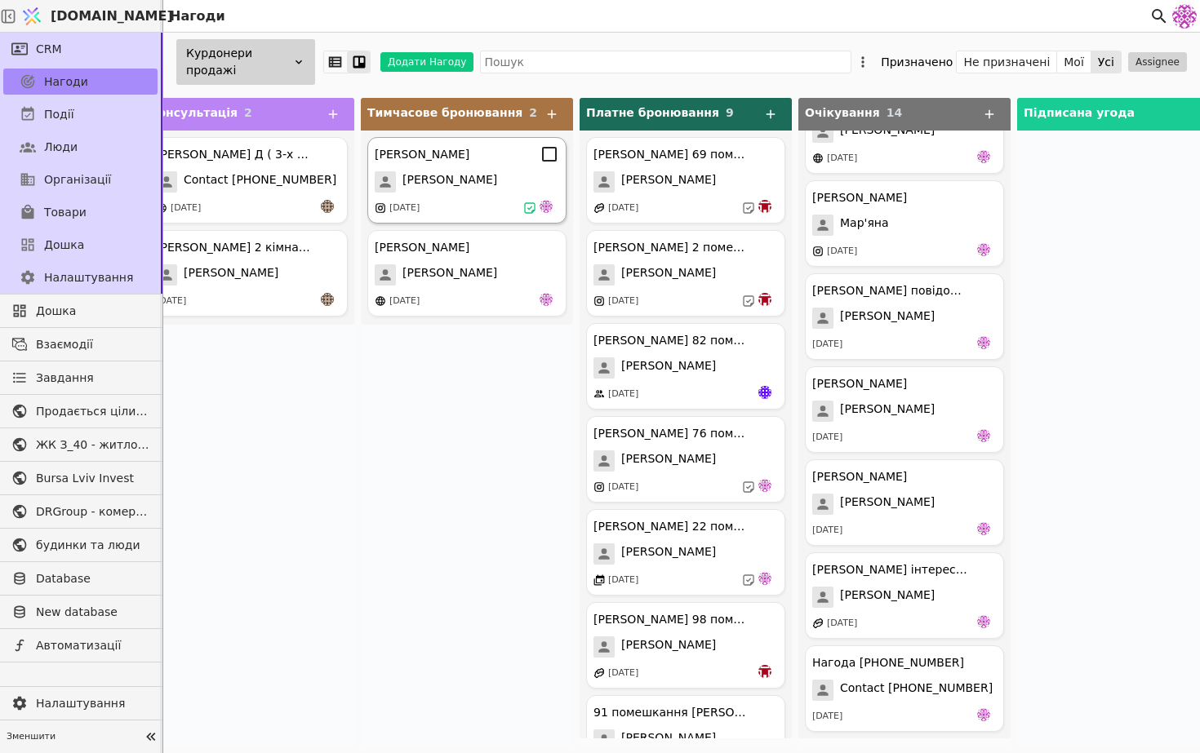
click at [491, 206] on div "[DATE]" at bounding box center [467, 208] width 184 height 16
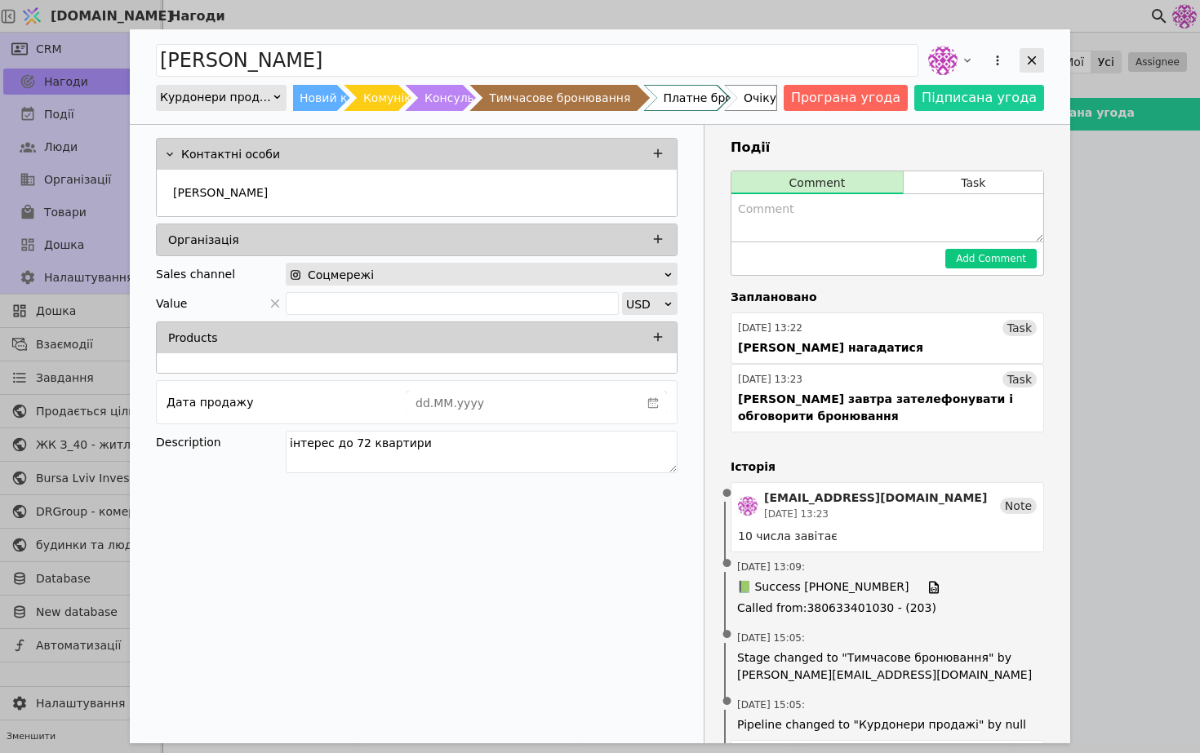
click at [1034, 63] on icon "Add Opportunity" at bounding box center [1032, 60] width 9 height 9
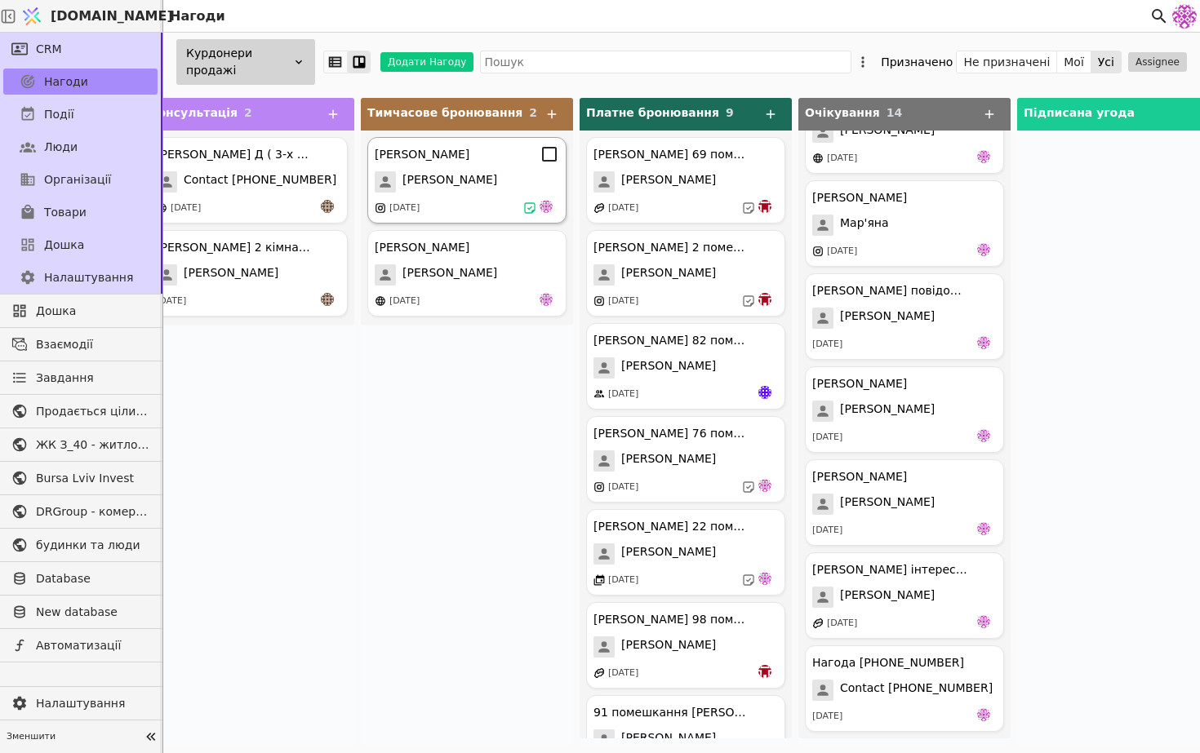
click at [516, 185] on div "[PERSON_NAME]" at bounding box center [467, 181] width 184 height 21
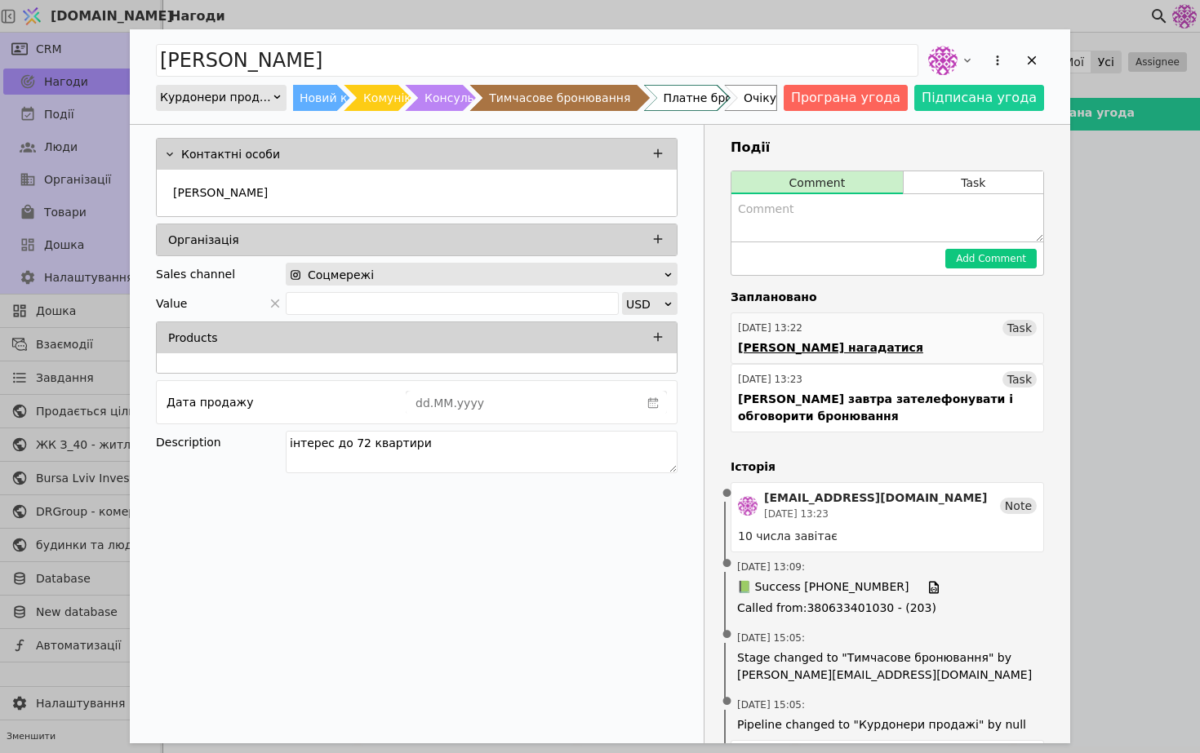
click at [904, 338] on link "29.09.2025 13:22 Task Денису нагадатися" at bounding box center [887, 338] width 313 height 51
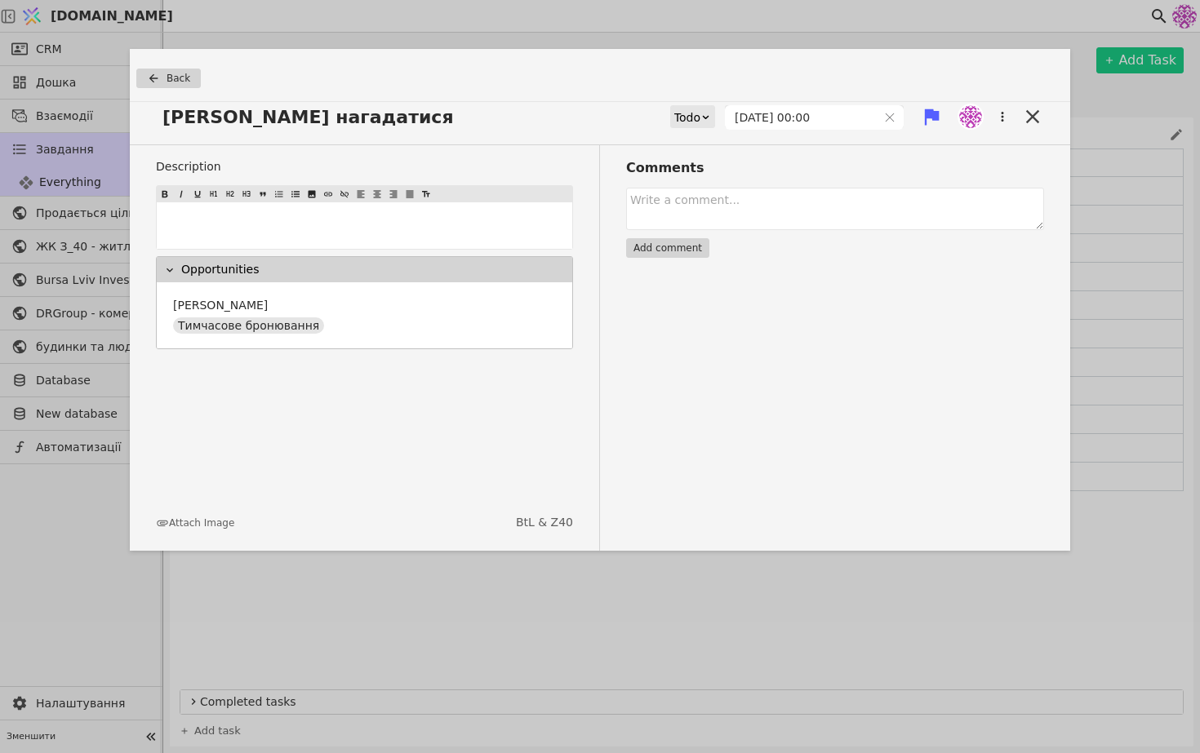
click at [700, 122] on div "Todo" at bounding box center [687, 117] width 26 height 23
click at [713, 213] on div "Done" at bounding box center [720, 213] width 68 height 24
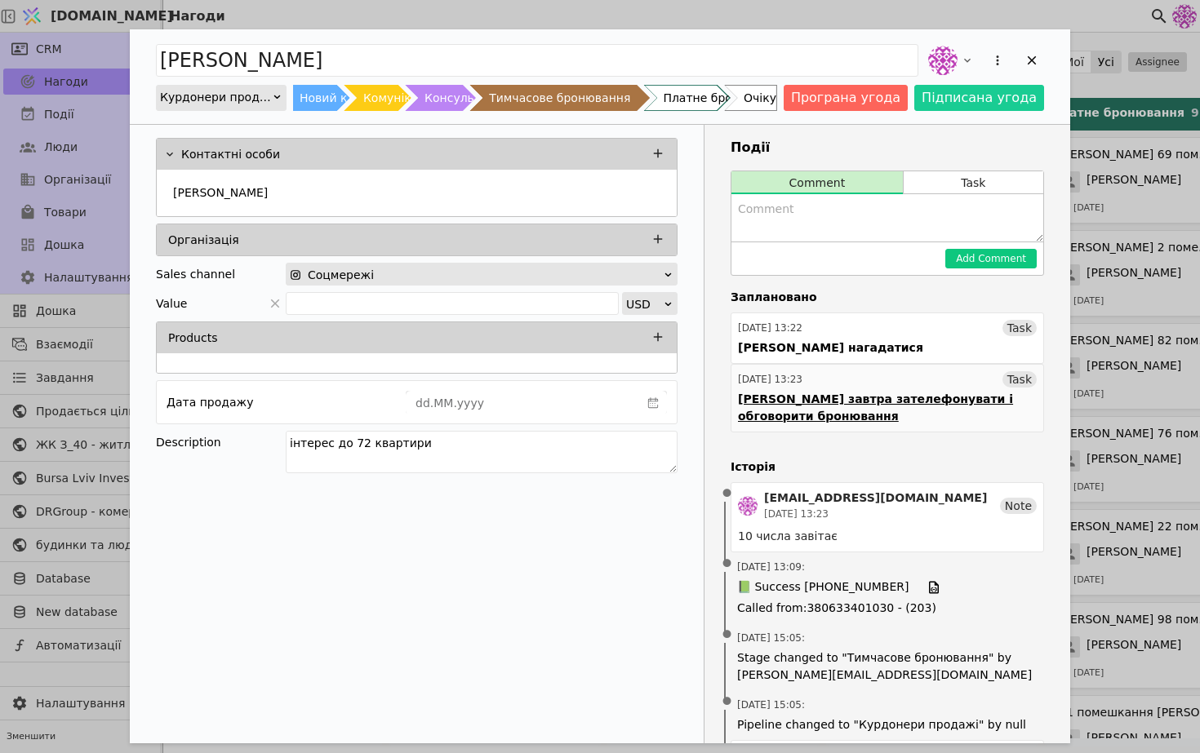
click at [916, 405] on div "Денису завтра зателефонувати і обговорити бронювання" at bounding box center [887, 408] width 299 height 34
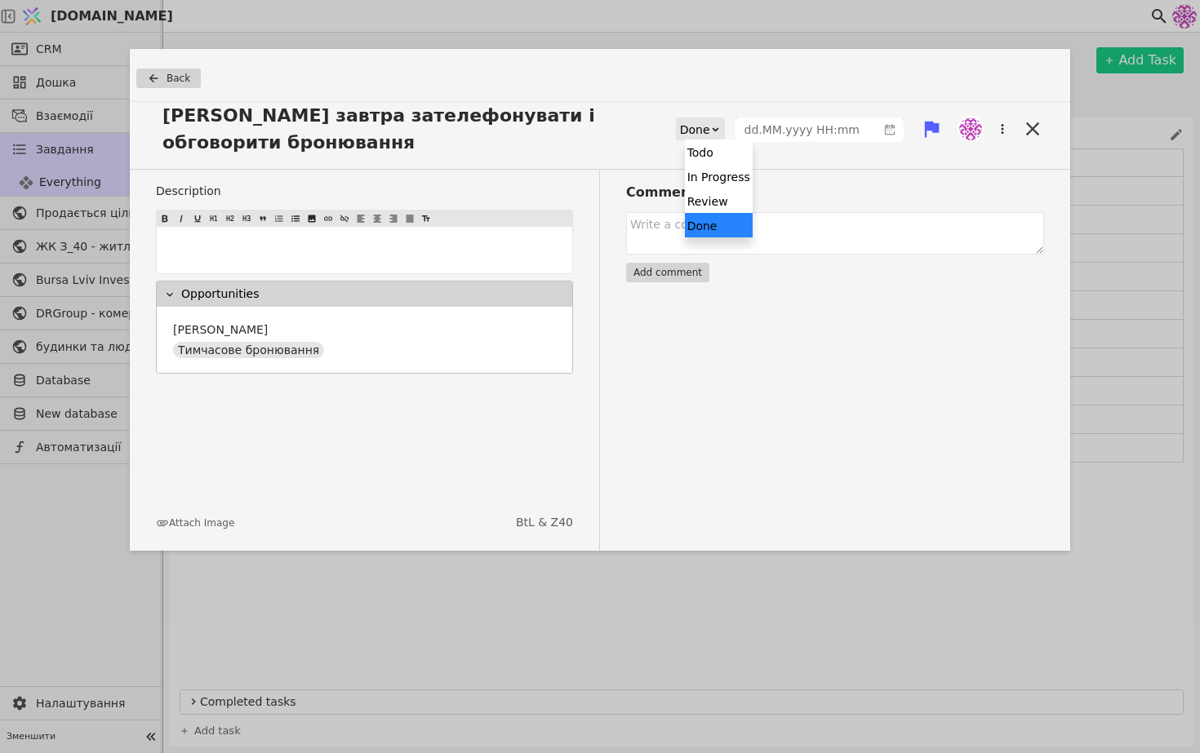
click at [719, 131] on icon at bounding box center [715, 129] width 11 height 11
click at [167, 74] on span "Back" at bounding box center [179, 78] width 24 height 15
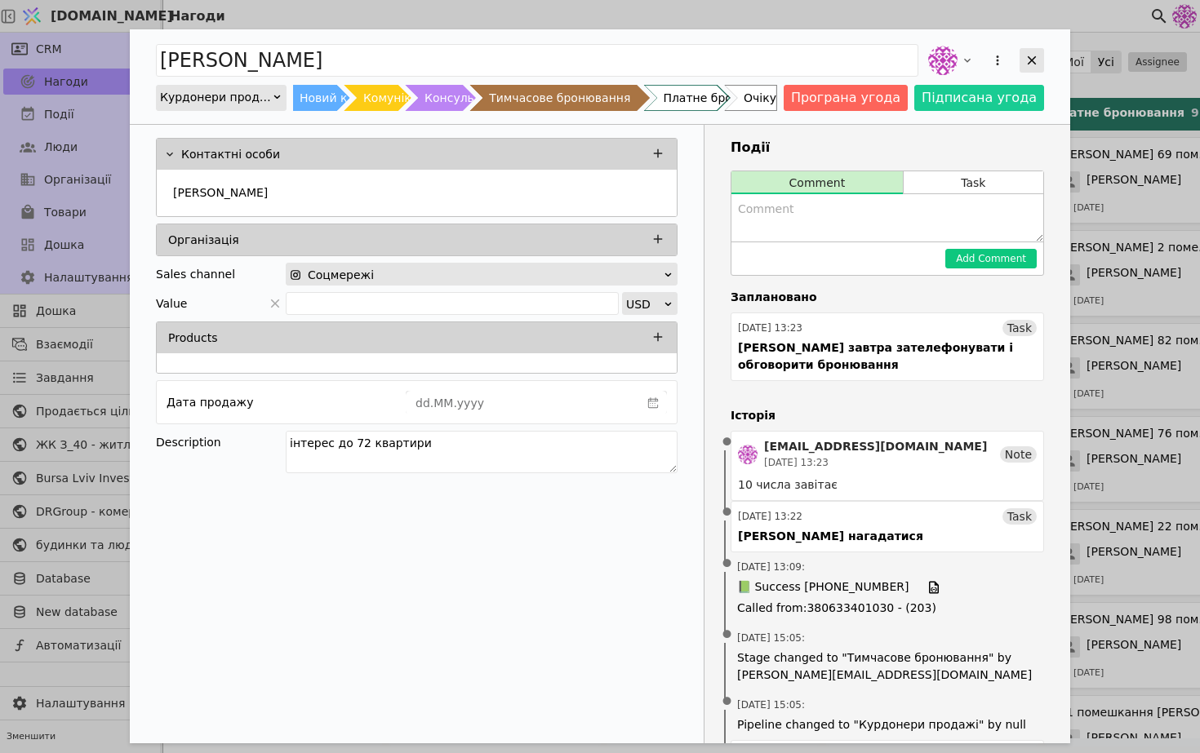
click at [1028, 54] on icon "Add Opportunity" at bounding box center [1031, 60] width 15 height 15
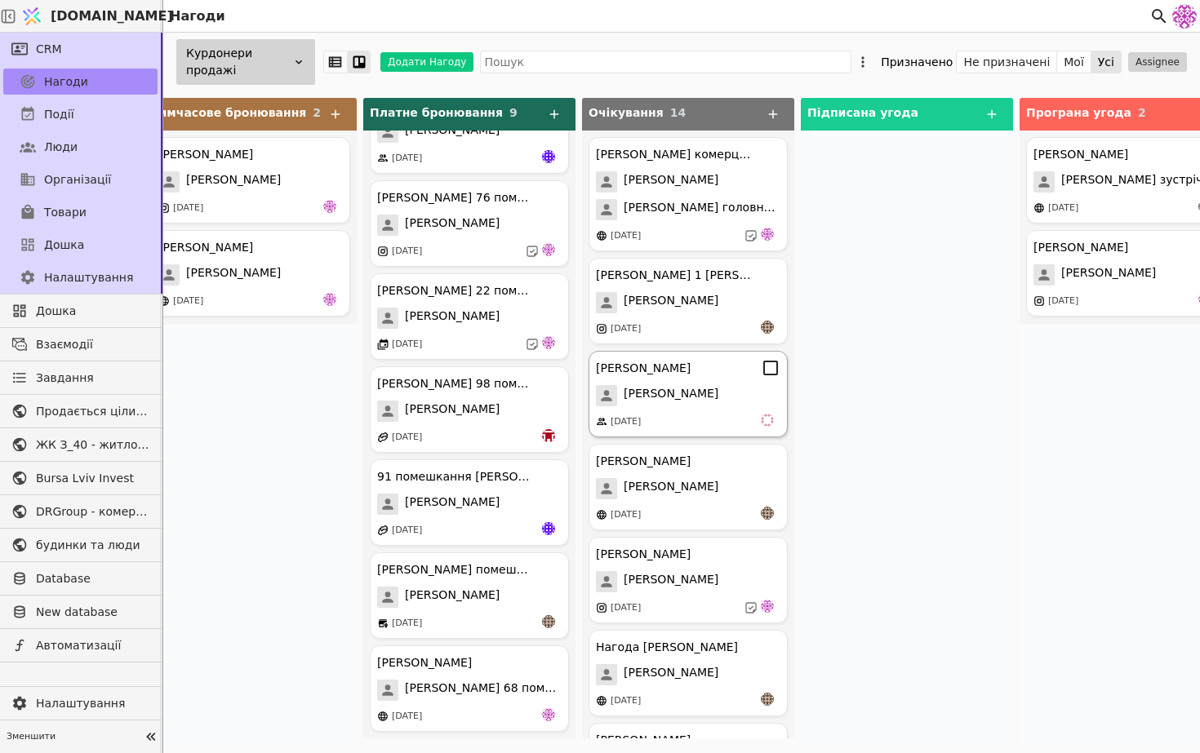
scroll to position [0, 720]
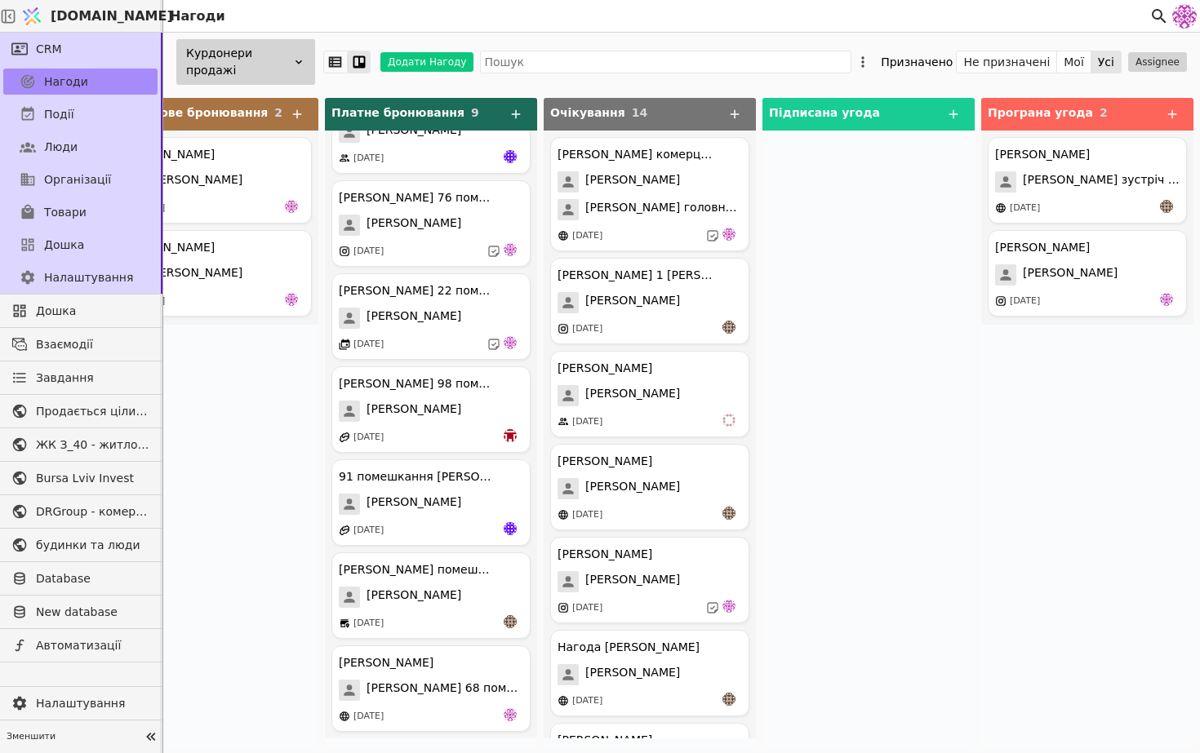
click at [278, 66] on div "Курдонери продажі" at bounding box center [245, 62] width 139 height 46
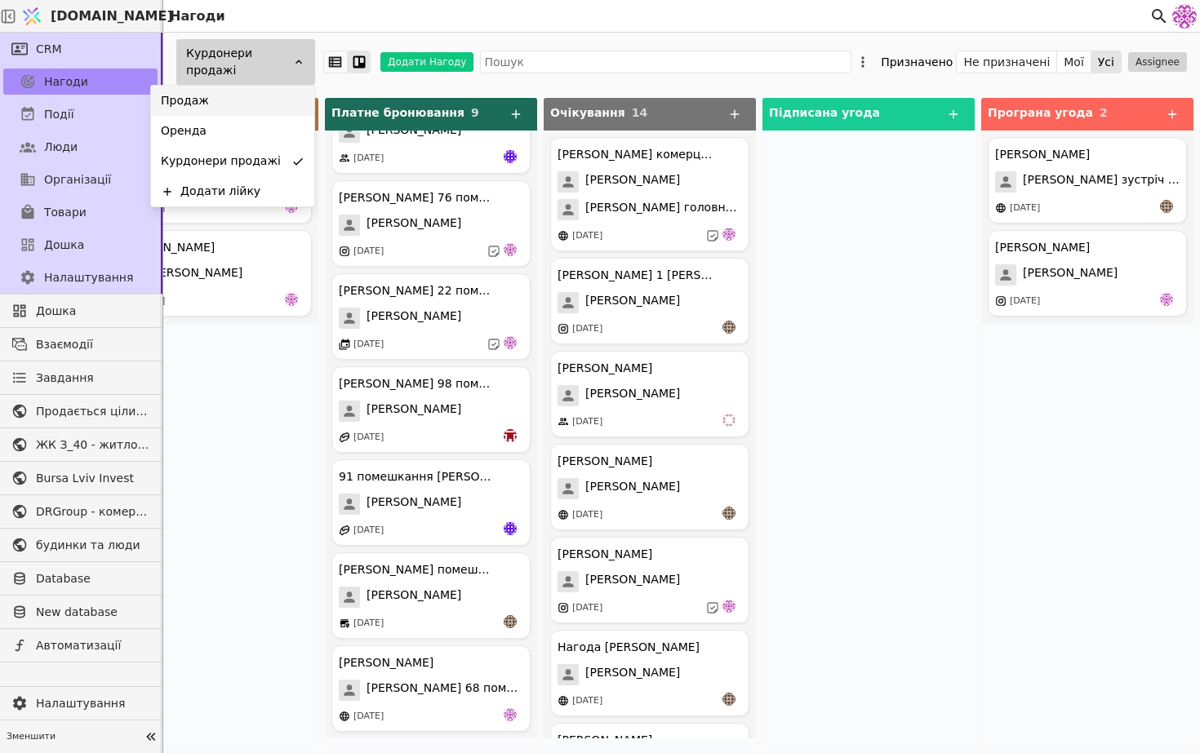
click at [265, 100] on div "Продаж" at bounding box center [232, 101] width 163 height 30
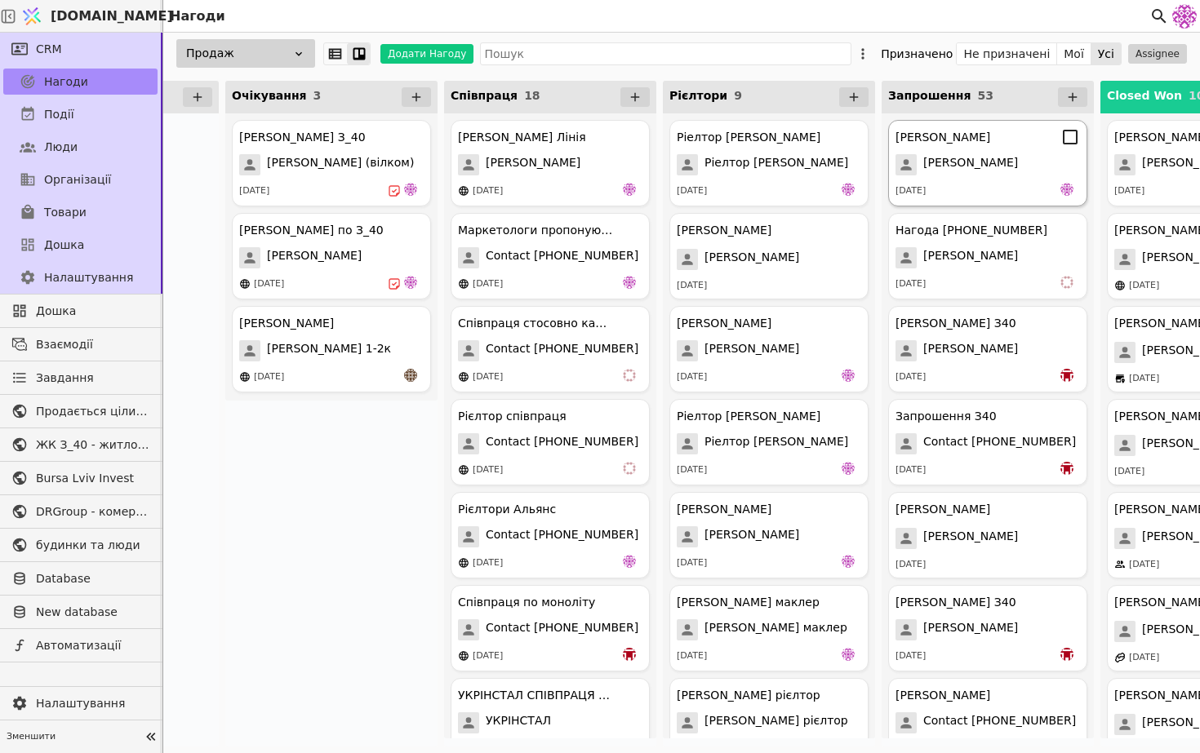
scroll to position [0, 1224]
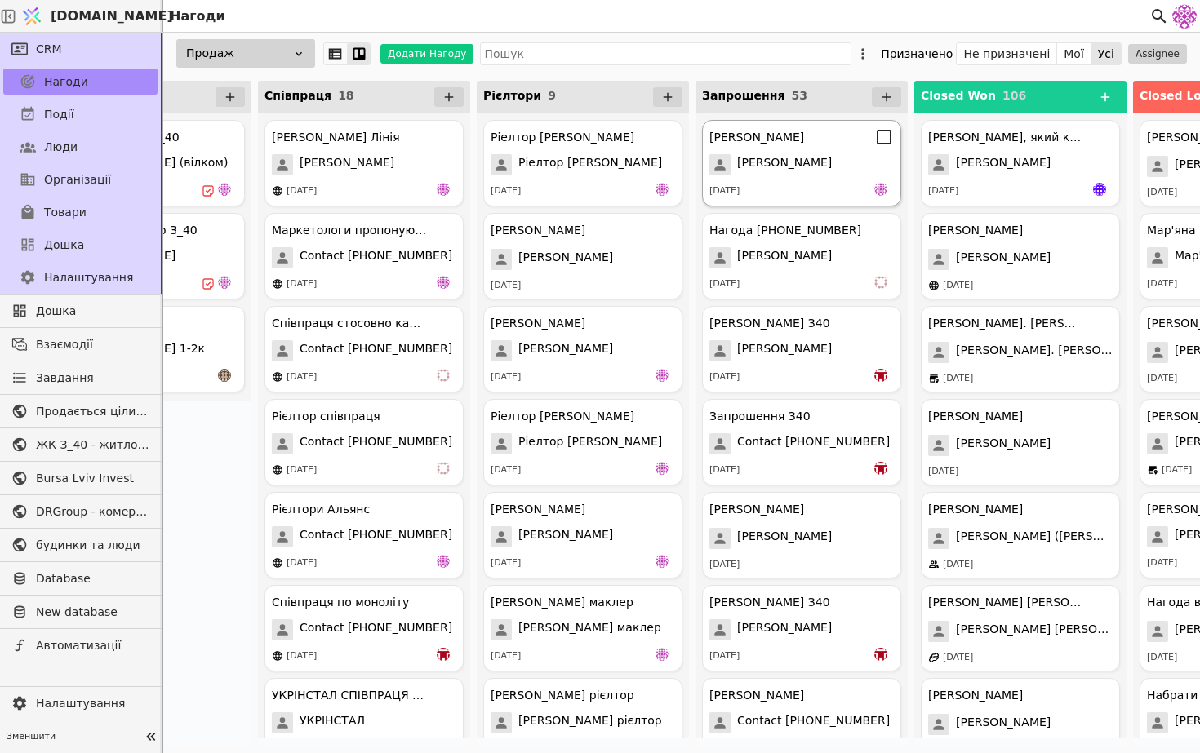
click at [804, 166] on span "[PERSON_NAME]" at bounding box center [784, 164] width 95 height 21
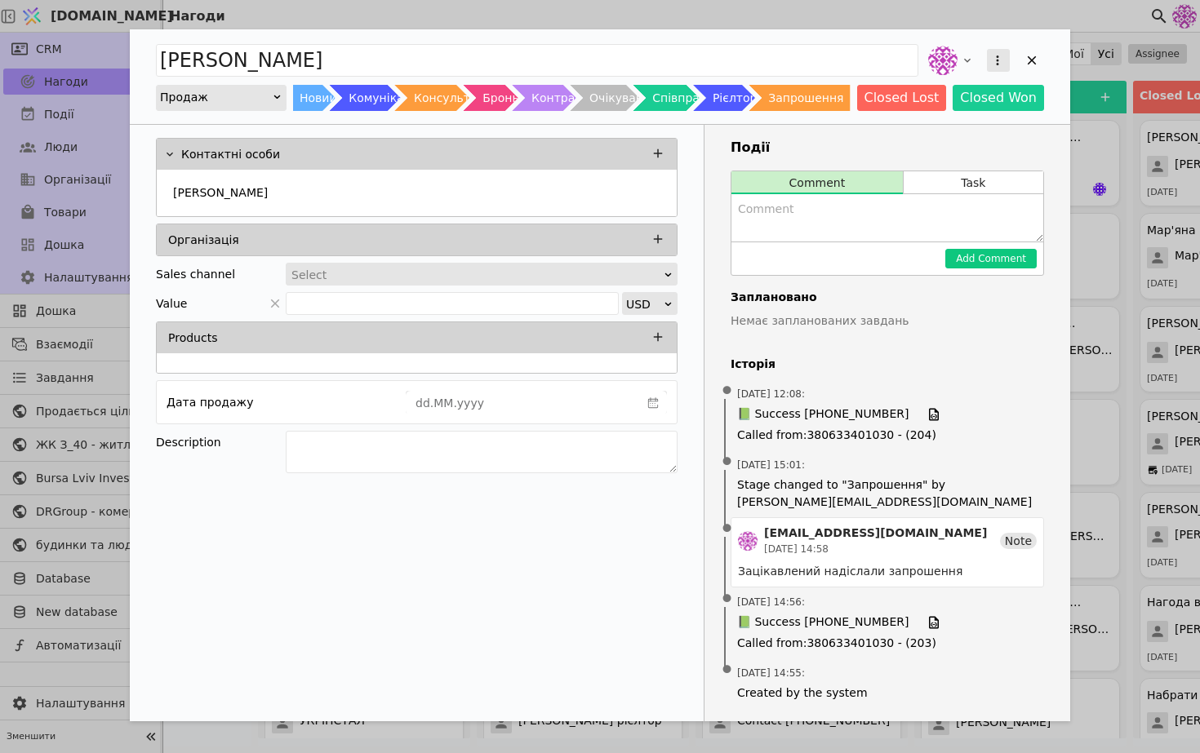
click at [997, 67] on icon "Add Opportunity" at bounding box center [997, 60] width 15 height 15
click at [1133, 226] on div "Андрій Перетворити на завдання Видалити Продаж Новий Комунікація Консультація Б…" at bounding box center [600, 376] width 1200 height 753
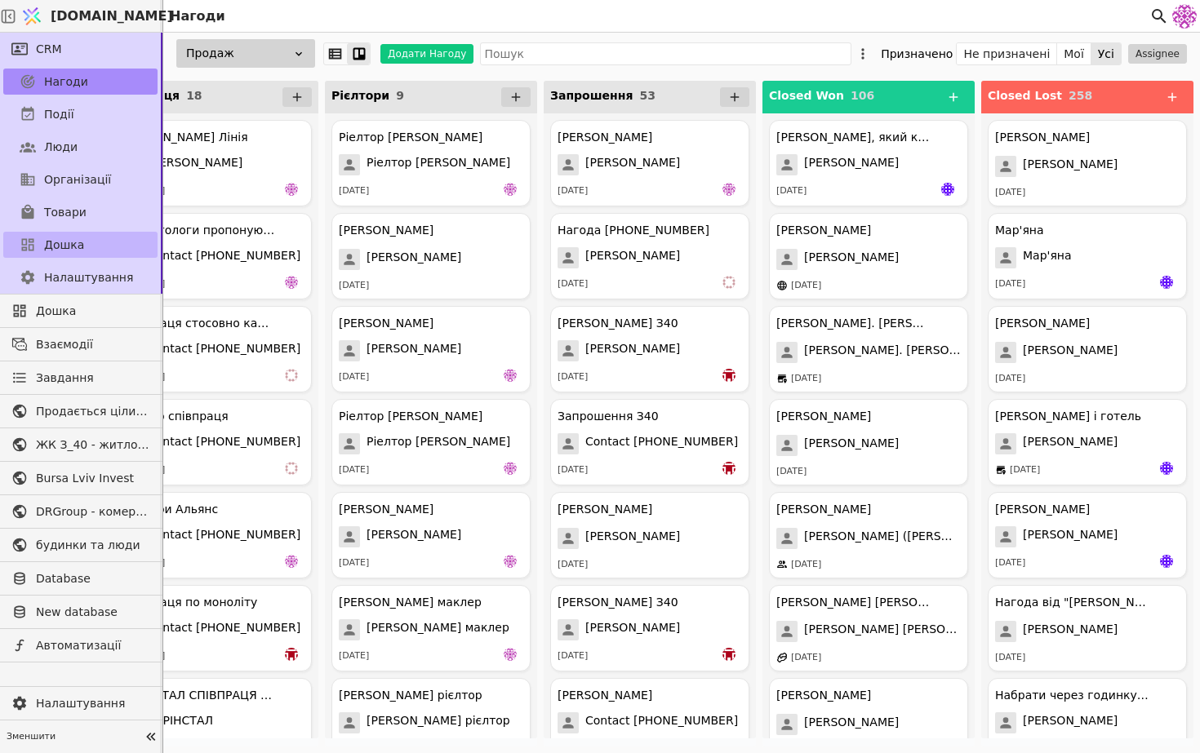
click at [67, 242] on span "Дошка" at bounding box center [64, 245] width 40 height 17
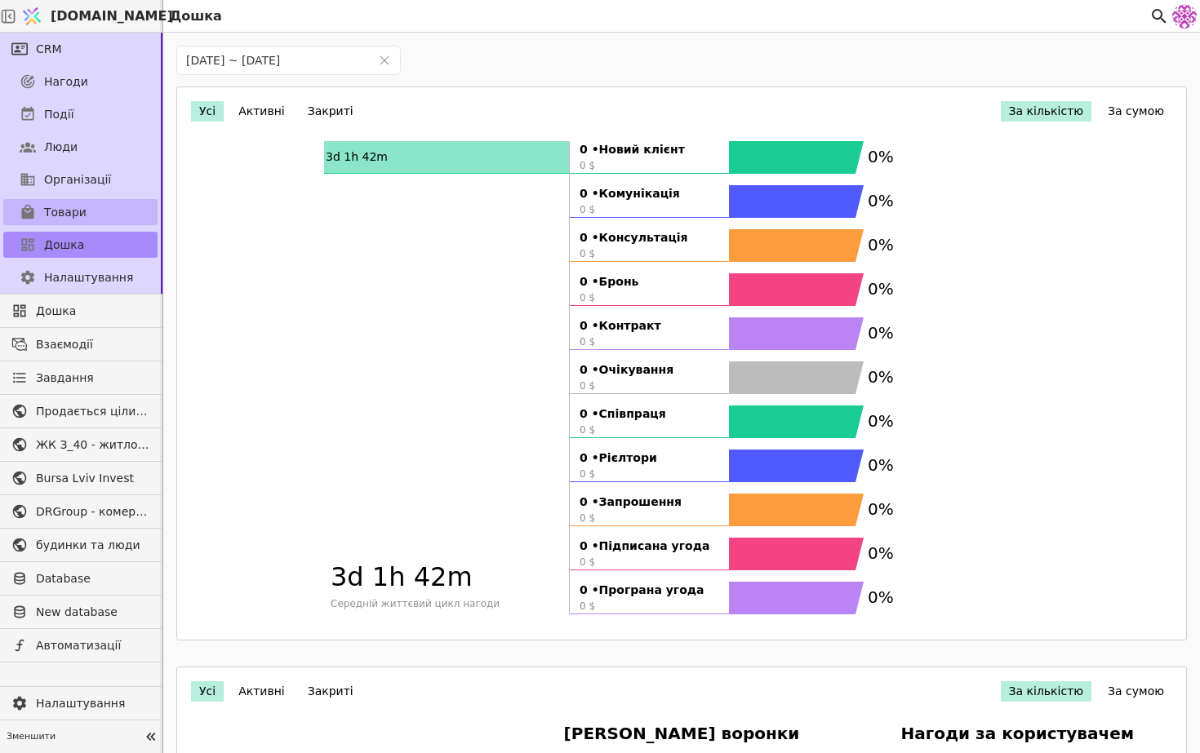
click at [78, 206] on span "Товари" at bounding box center [65, 212] width 42 height 17
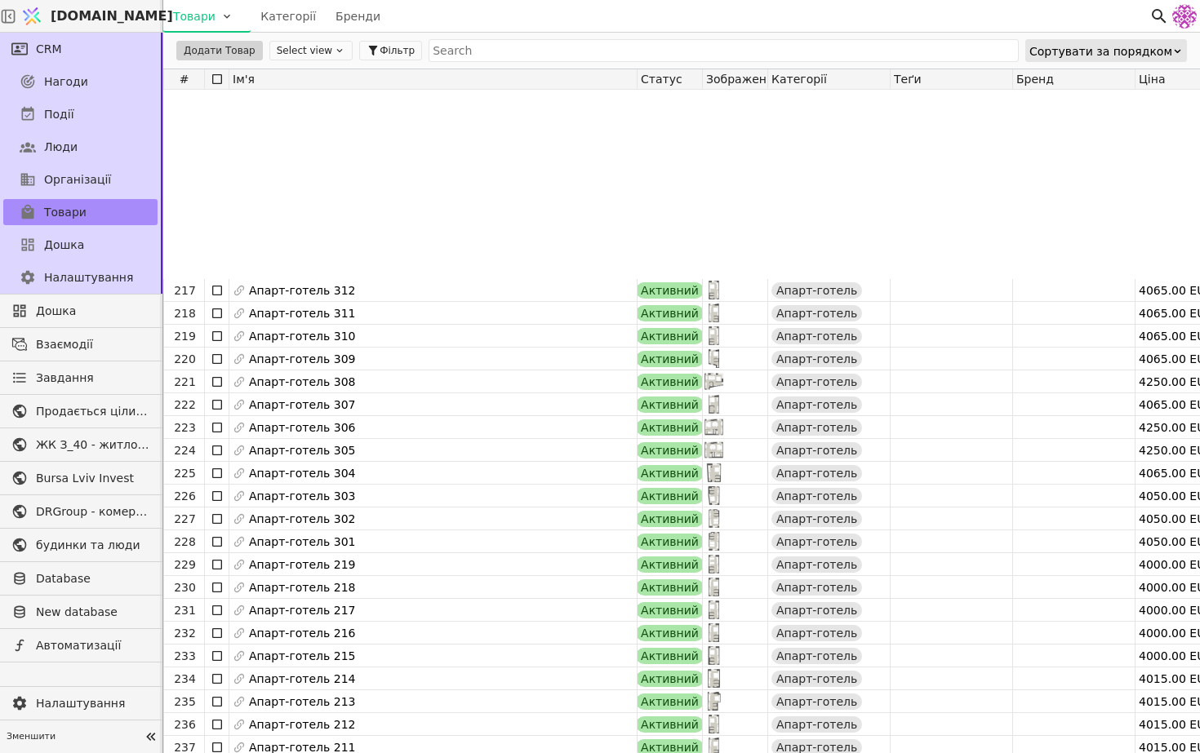
scroll to position [4981, 0]
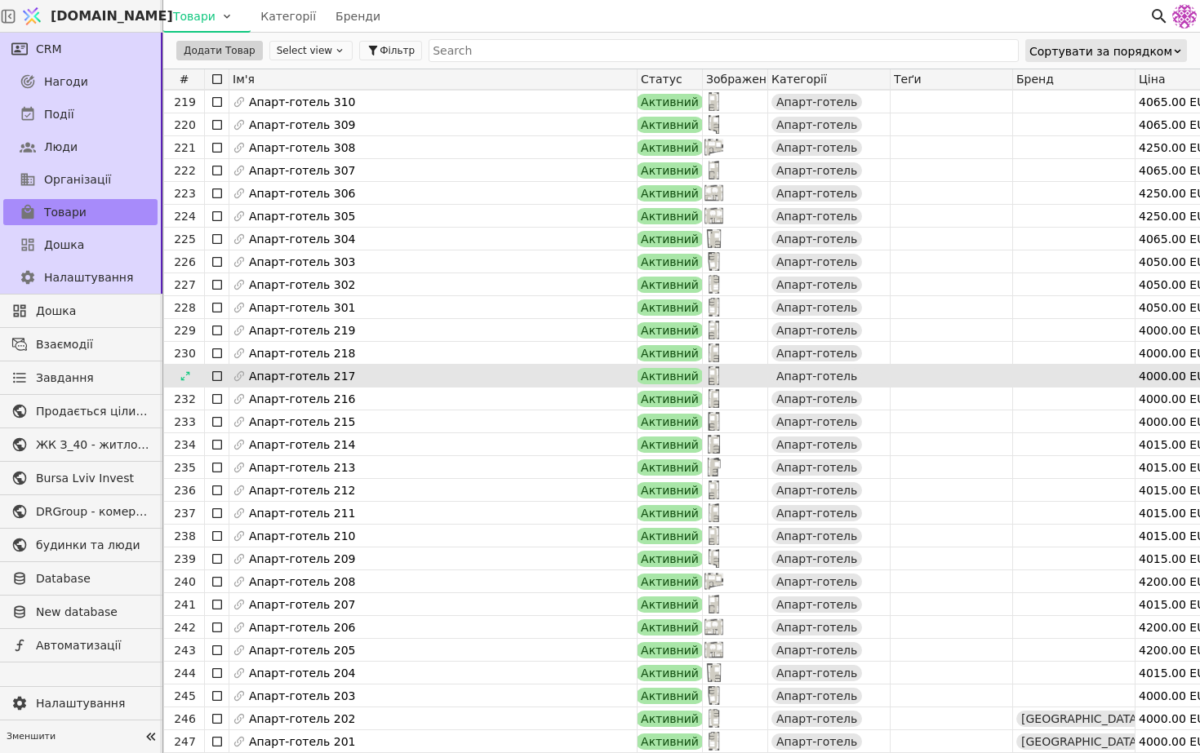
click at [691, 371] on span "Активний" at bounding box center [670, 376] width 58 height 16
click at [721, 374] on img at bounding box center [713, 375] width 19 height 19
click at [182, 371] on icon at bounding box center [185, 376] width 11 height 11
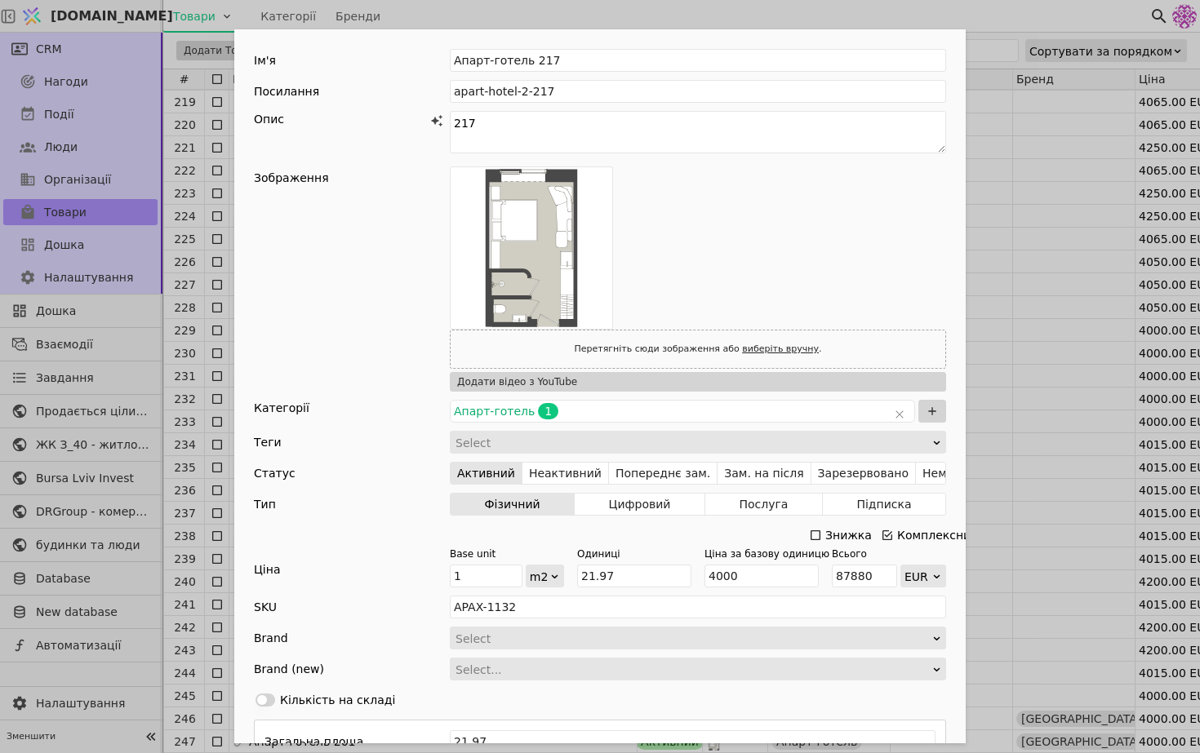
click at [1052, 145] on div "Ім'я Апарт-готель 217 Посилання apart-hotel-2-217 Опис 217 Зображення Перетягні…" at bounding box center [600, 376] width 1200 height 753
